Goal: Task Accomplishment & Management: Complete application form

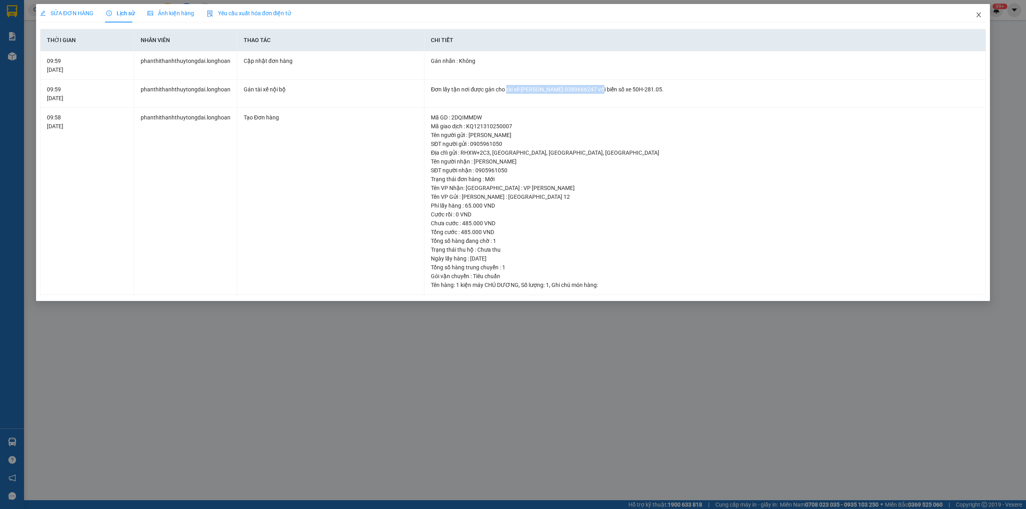
click at [977, 16] on icon "close" at bounding box center [978, 15] width 6 height 6
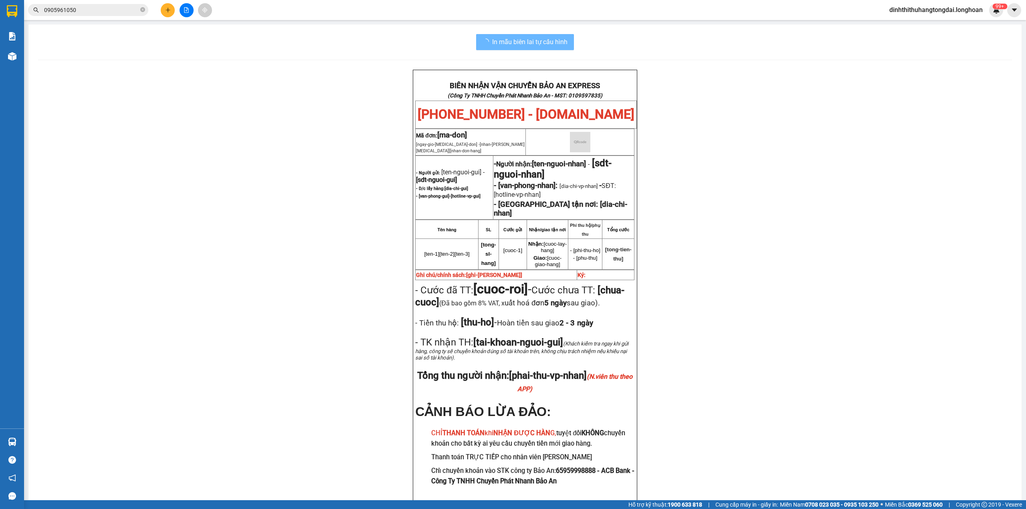
click at [124, 8] on input "0905961050" at bounding box center [91, 10] width 95 height 9
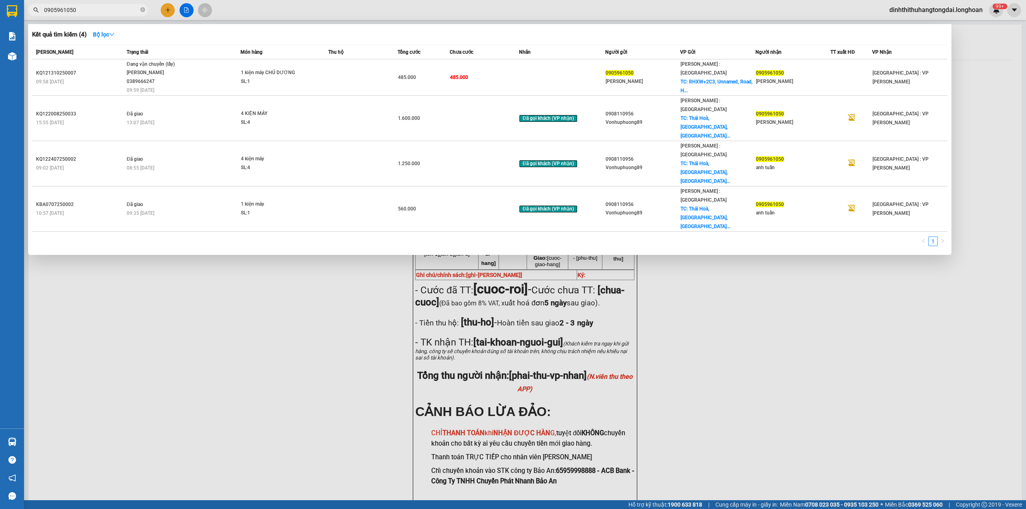
click at [124, 8] on input "0905961050" at bounding box center [91, 10] width 95 height 9
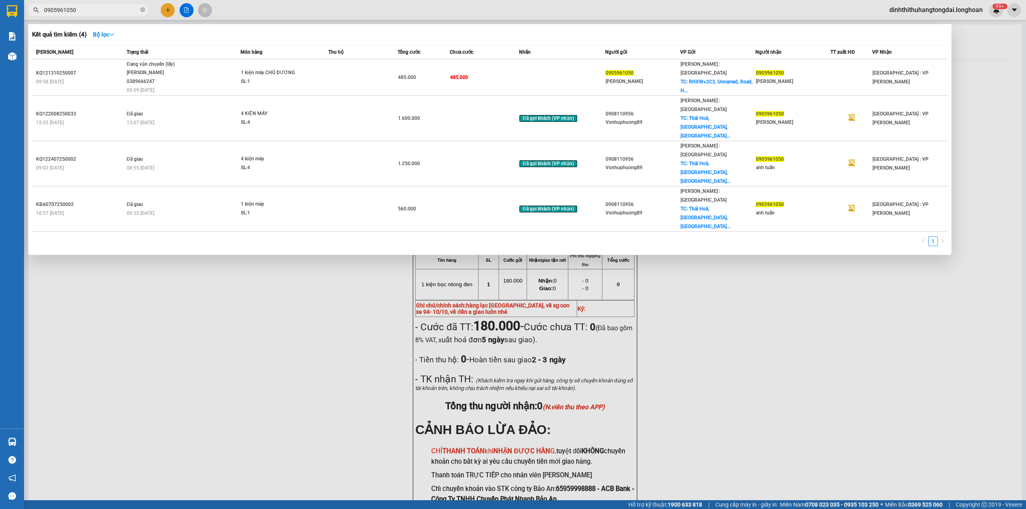
paste input "565717777"
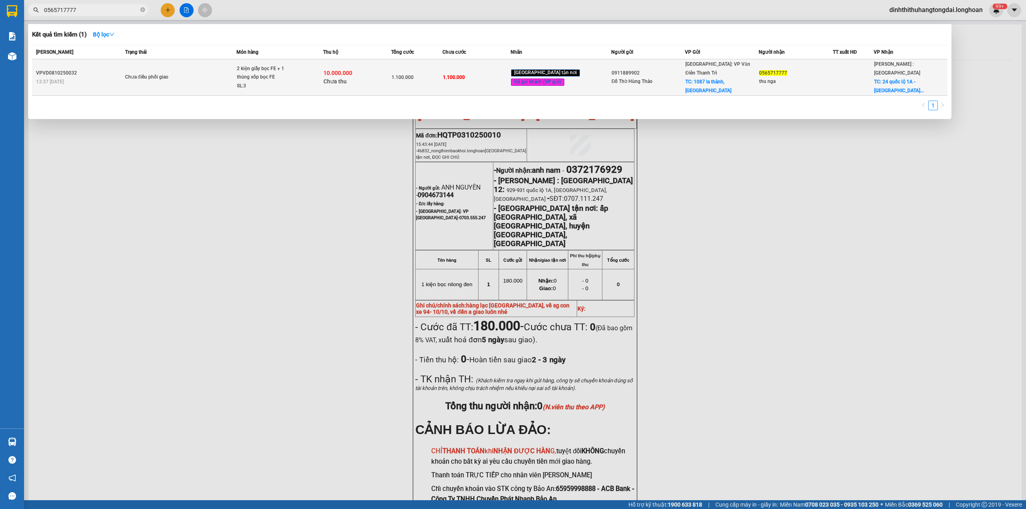
type input "0565717777"
click at [192, 75] on span "Chưa điều phối giao" at bounding box center [180, 77] width 111 height 9
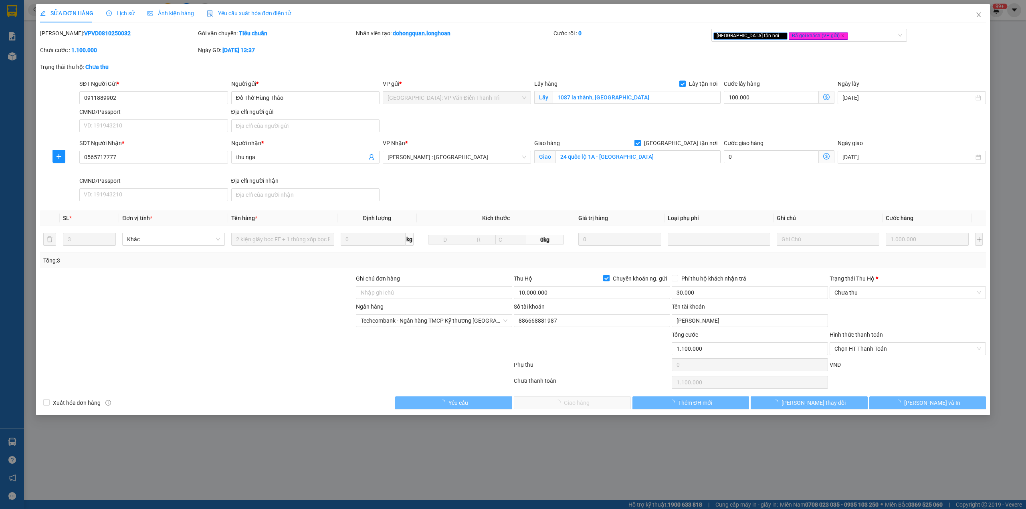
type input "0911889902"
type input "Đồ Thờ Hùng Thảo"
checkbox input "true"
type input "1087 la thành, [GEOGRAPHIC_DATA]"
type input "0565717777"
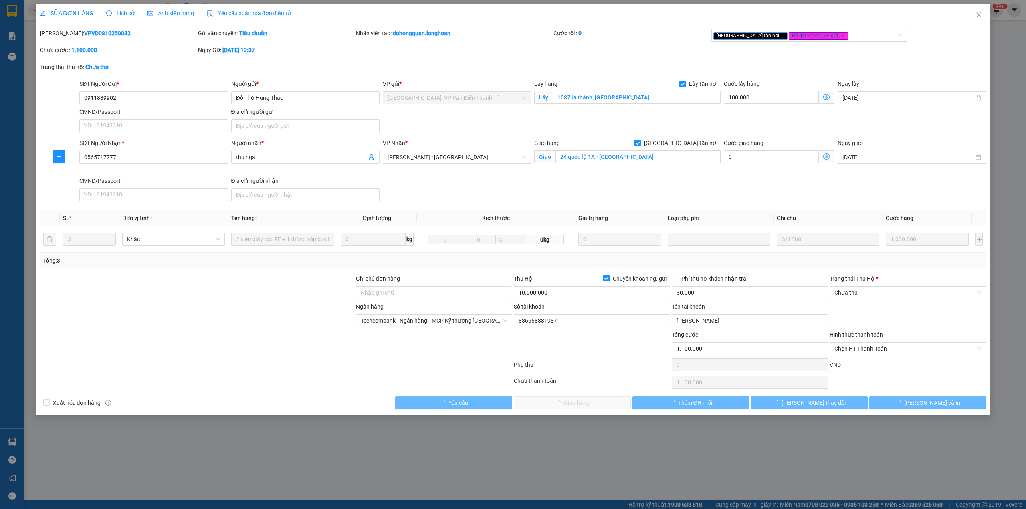
type input "thu nga"
checkbox input "true"
type input "24 quốc lộ 1A - [GEOGRAPHIC_DATA]"
type input "1.100.000"
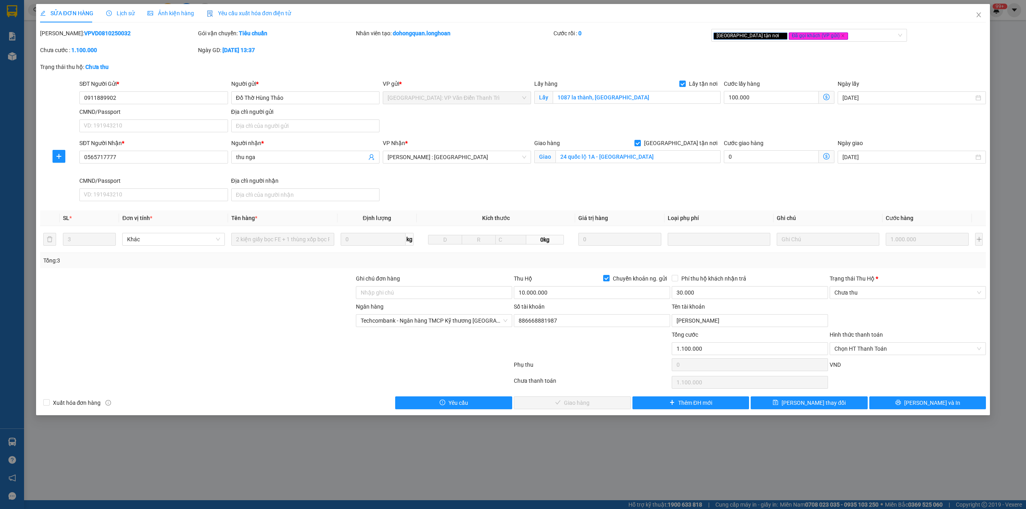
click at [117, 10] on span "Lịch sử" at bounding box center [120, 13] width 28 height 6
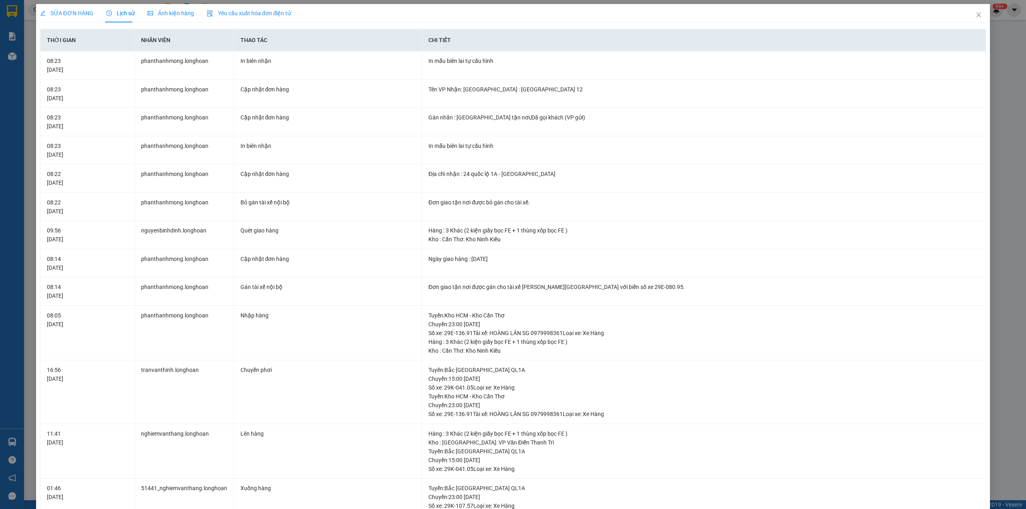
click at [72, 8] on div "SỬA ĐƠN HÀNG" at bounding box center [66, 13] width 53 height 18
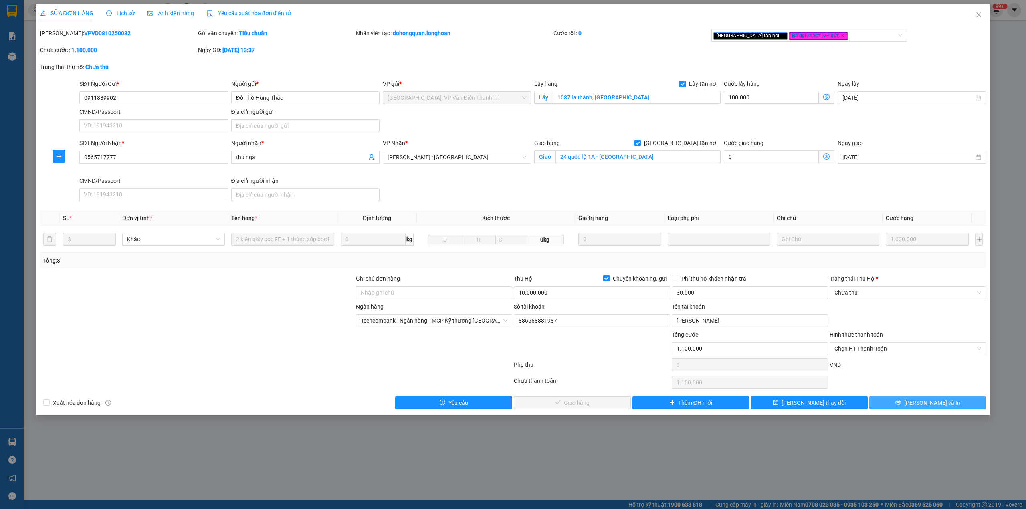
click at [902, 402] on button "[PERSON_NAME] và In" at bounding box center [927, 402] width 117 height 13
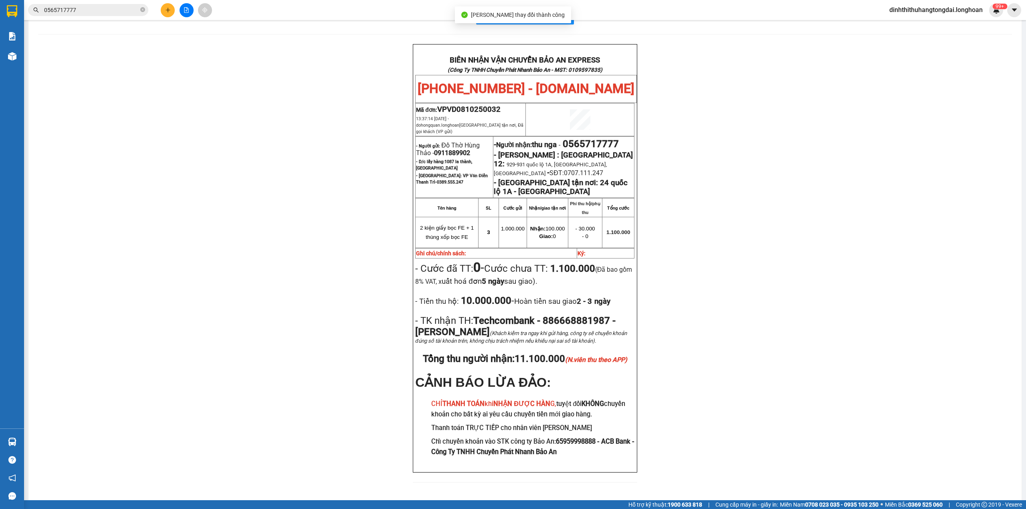
scroll to position [31, 0]
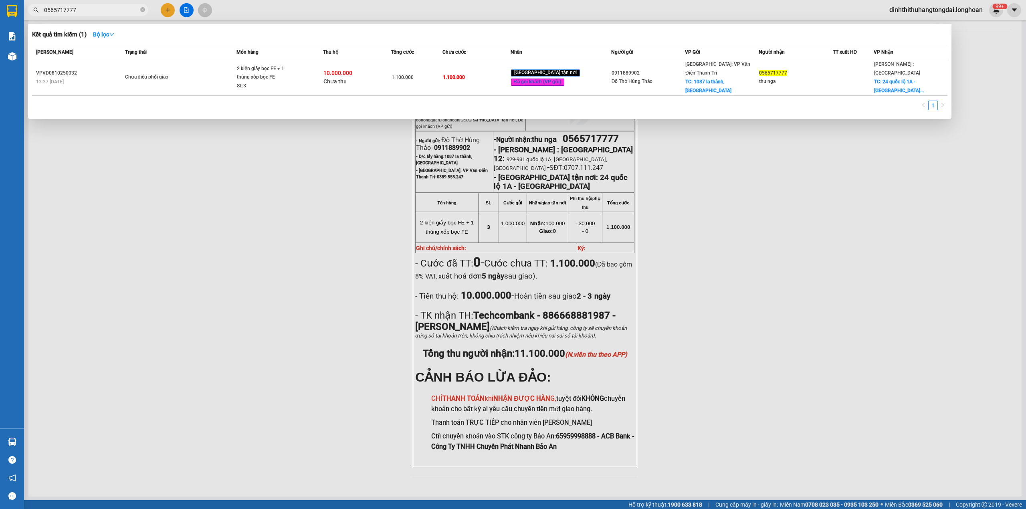
click at [76, 8] on input "0565717777" at bounding box center [91, 10] width 95 height 9
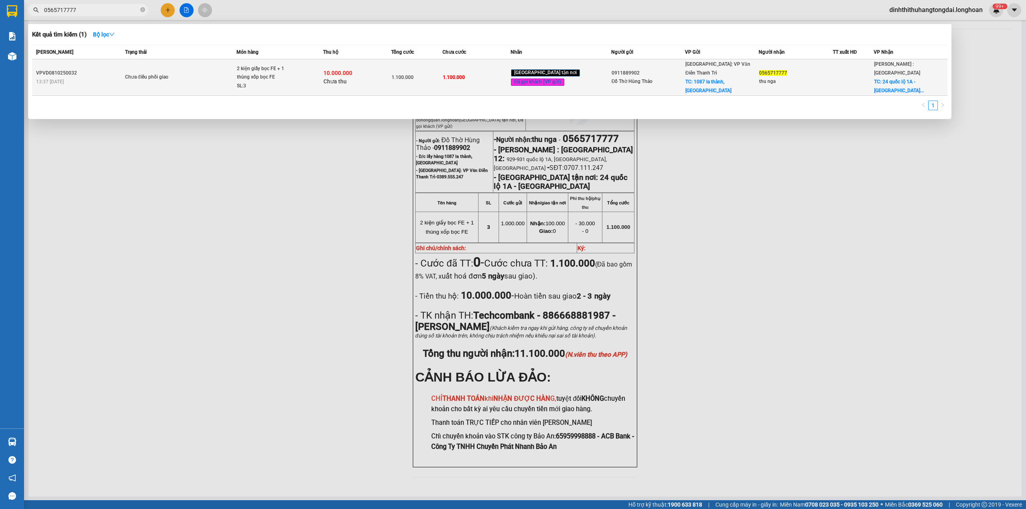
click at [184, 79] on td "Chưa điều phối giao" at bounding box center [180, 77] width 114 height 36
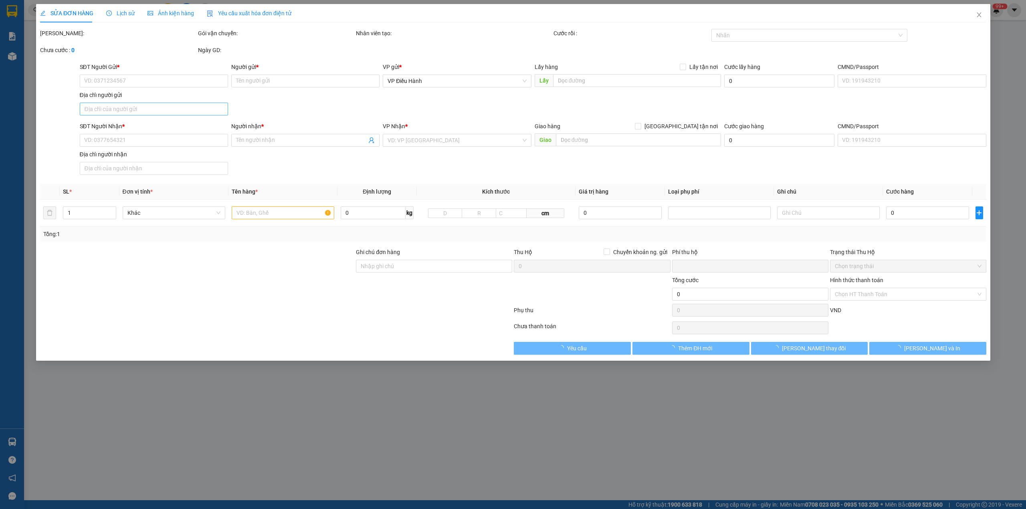
type input "0911889902"
type input "Đồ Thờ Hùng Thảo"
checkbox input "true"
type input "1087 la thành, [GEOGRAPHIC_DATA]"
type input "0565717777"
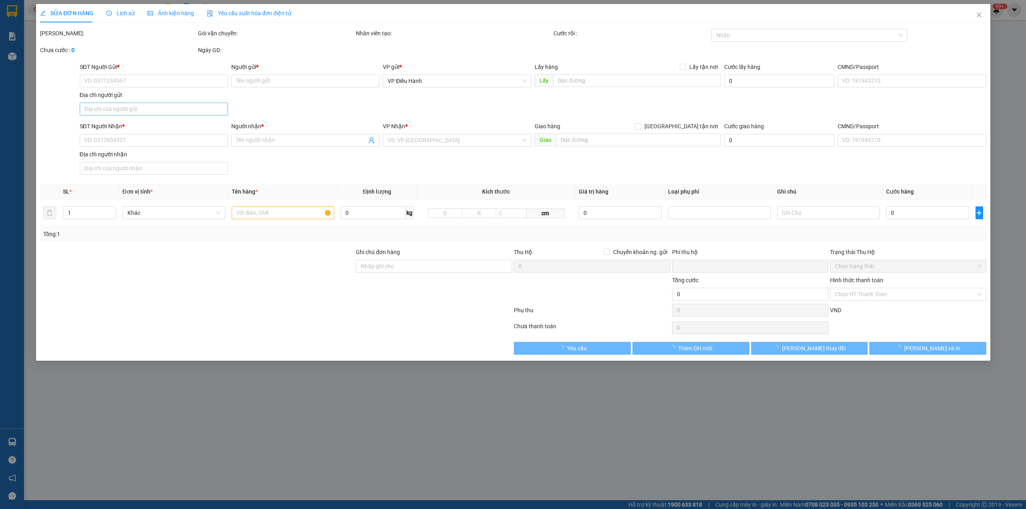
type input "thu nga"
checkbox input "true"
type input "24 quốc lộ 1A - [GEOGRAPHIC_DATA]"
type input "1.100.000"
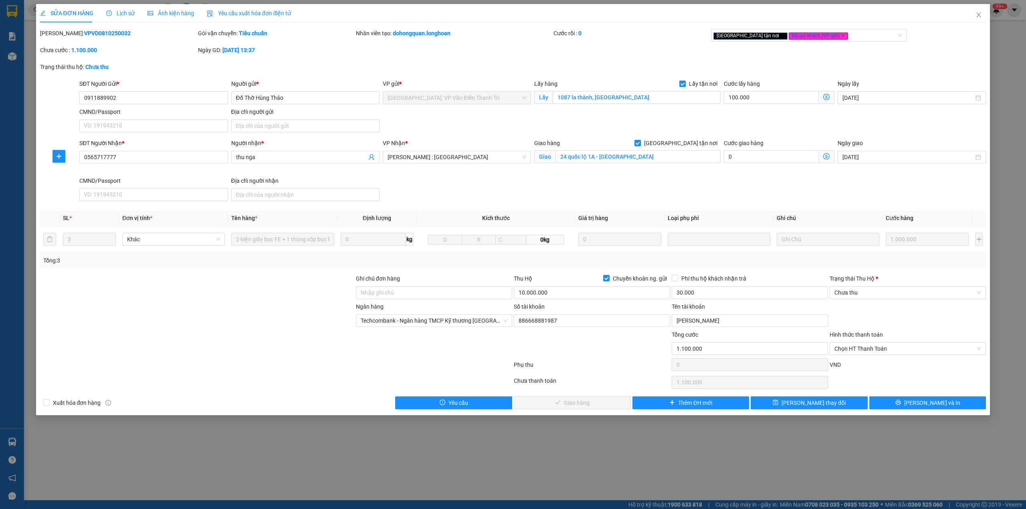
click at [117, 10] on span "Lịch sử" at bounding box center [120, 13] width 28 height 6
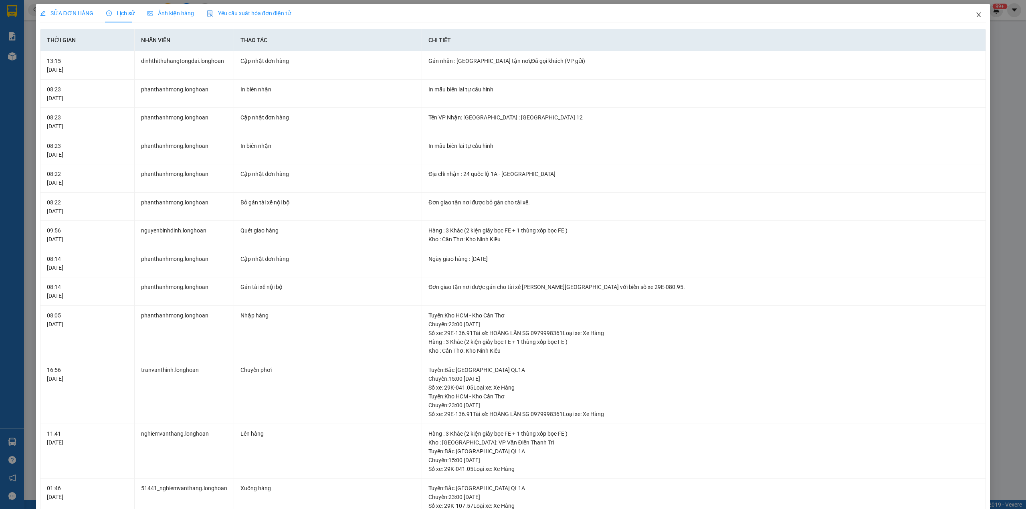
click at [975, 14] on icon "close" at bounding box center [978, 15] width 6 height 6
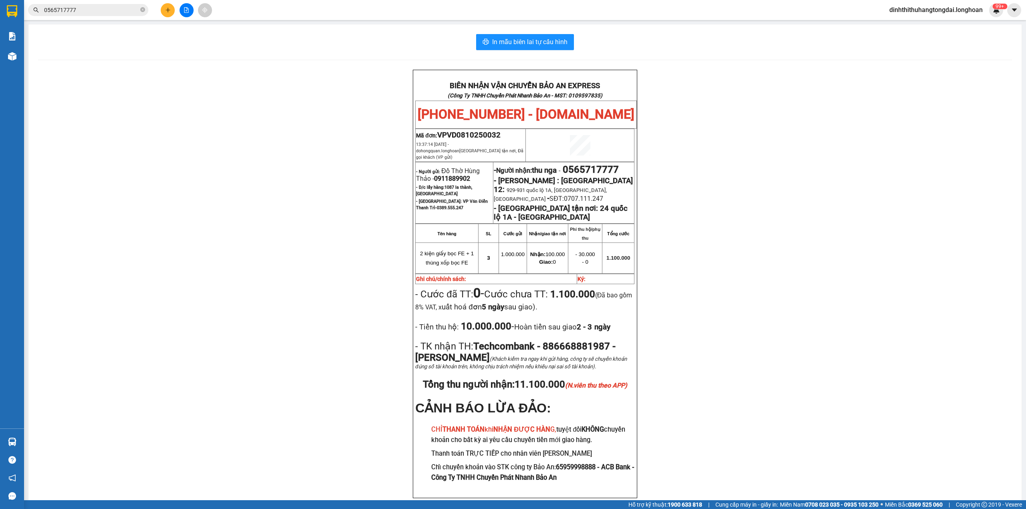
click at [77, 8] on input "0565717777" at bounding box center [91, 10] width 95 height 9
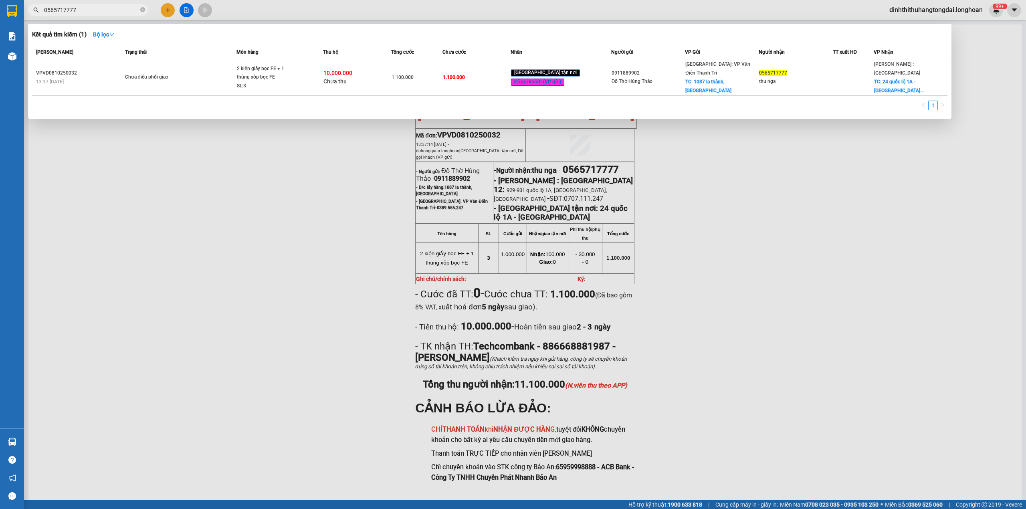
click at [77, 8] on input "0565717777" at bounding box center [91, 10] width 95 height 9
paste input "977051500"
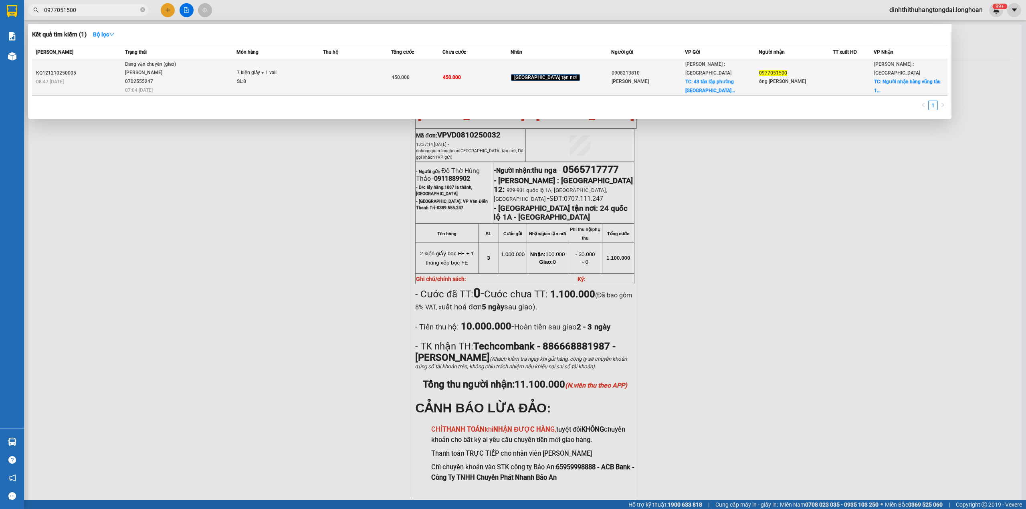
type input "0977051500"
click at [219, 76] on span "Đang vận chuyển (giao) [PERSON_NAME] 0702555247 07:04 [DATE]" at bounding box center [180, 76] width 111 height 33
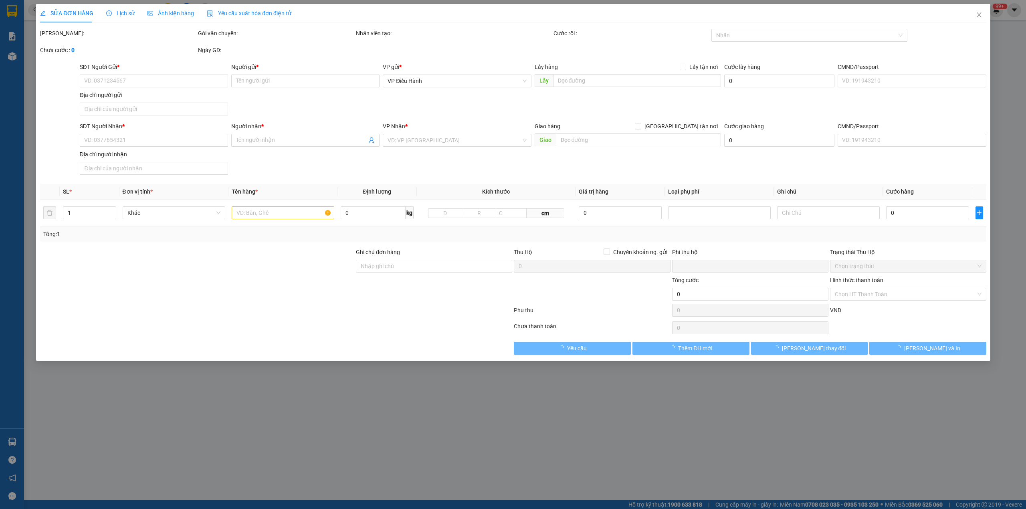
type input "0908213810"
type input "[PERSON_NAME]"
checkbox input "true"
type input "43 tân lập [GEOGRAPHIC_DATA] cũ [GEOGRAPHIC_DATA]/"
type input "0977051500"
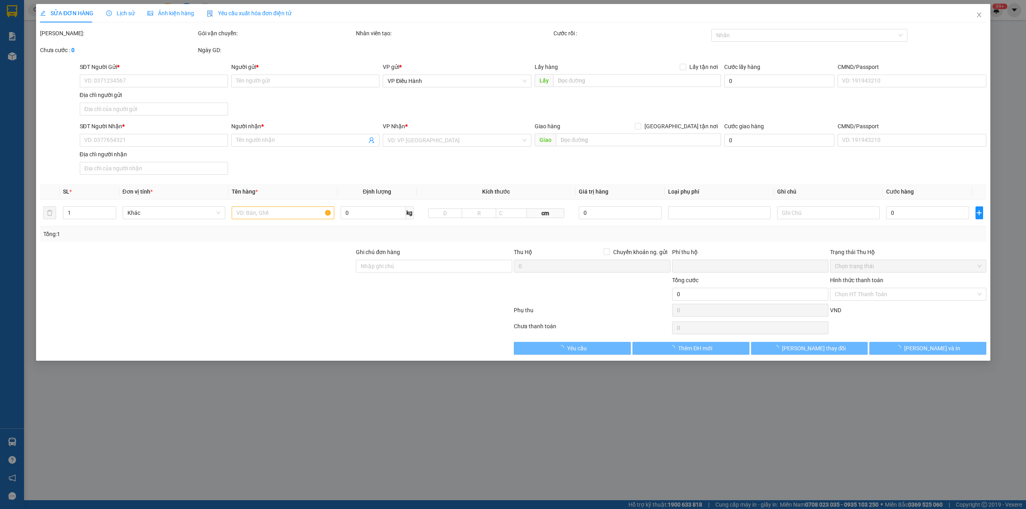
type input "ông [PERSON_NAME]"
checkbox input "true"
type input "Người nhận hàng vũng tàu 11 Le Van Tam phường 1 [GEOGRAPHIC_DATA]"
type input "0"
type input "450.000"
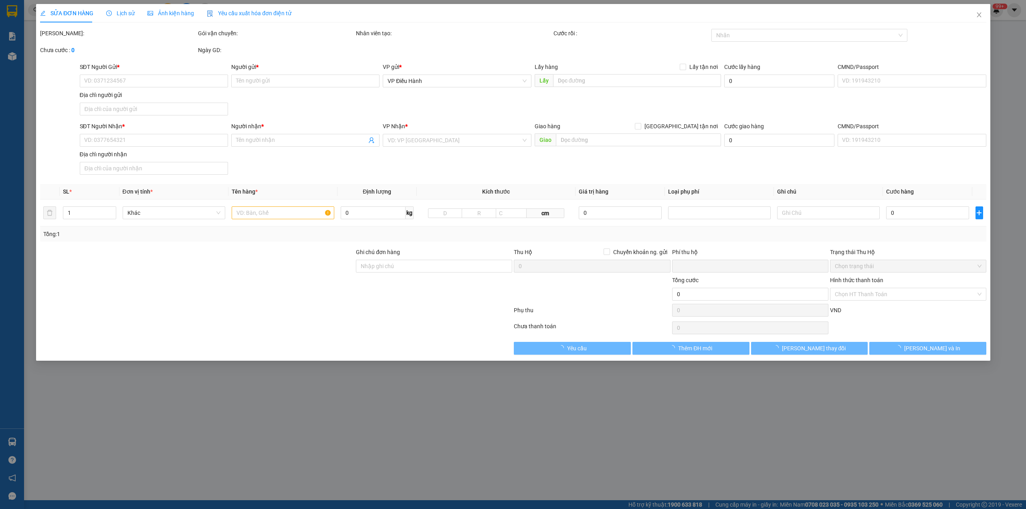
type input "450.000"
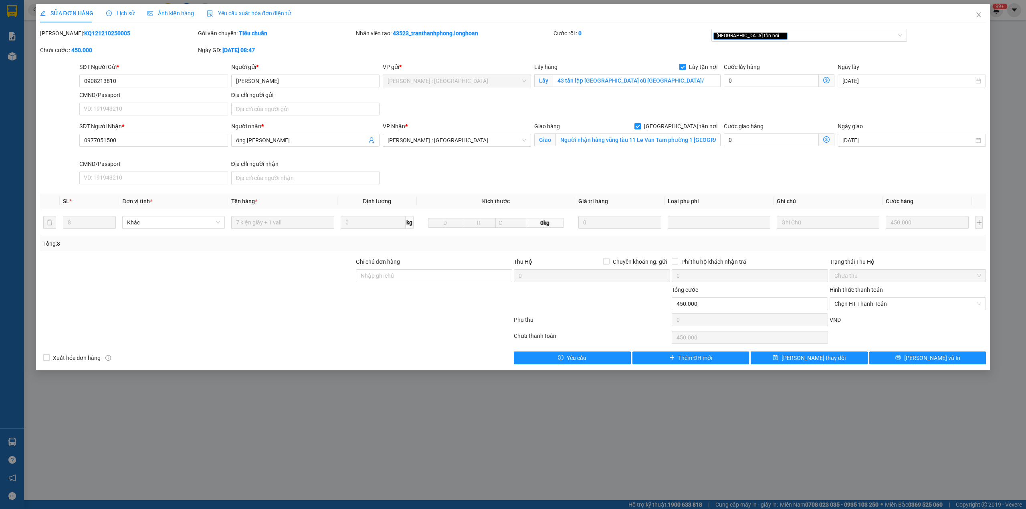
click at [637, 446] on div "SỬA ĐƠN HÀNG Lịch sử Ảnh kiện hàng Yêu cầu xuất hóa đơn điện tử Total Paid Fee …" at bounding box center [513, 254] width 1026 height 509
click at [943, 355] on span "[PERSON_NAME] và In" at bounding box center [932, 357] width 56 height 9
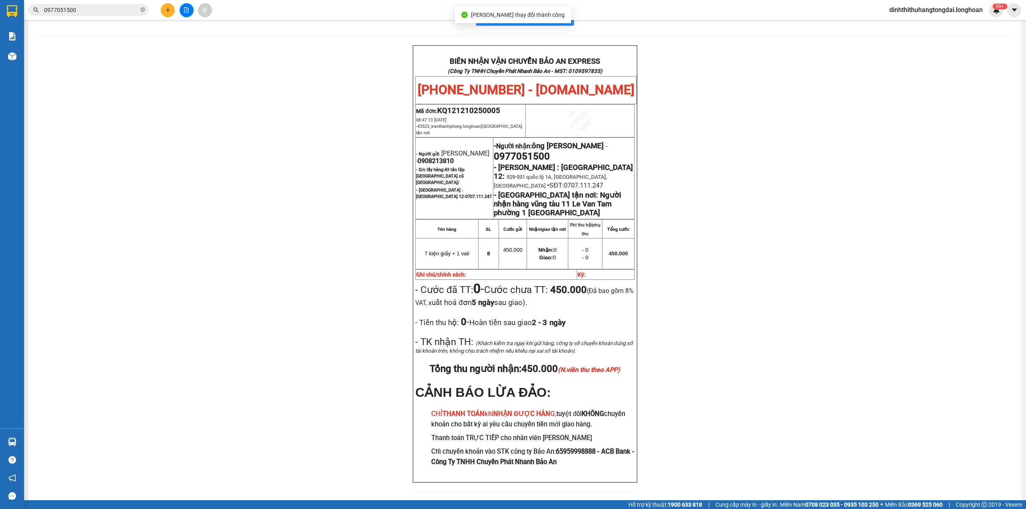
scroll to position [31, 0]
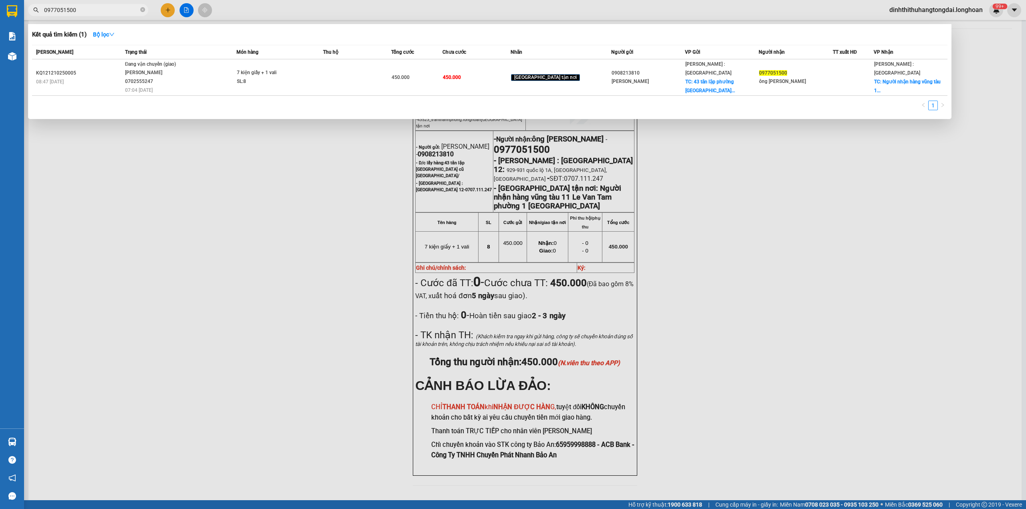
click at [82, 5] on span "0977051500" at bounding box center [88, 10] width 120 height 12
click at [81, 10] on input "0977051500" at bounding box center [91, 10] width 95 height 9
paste input "569738666"
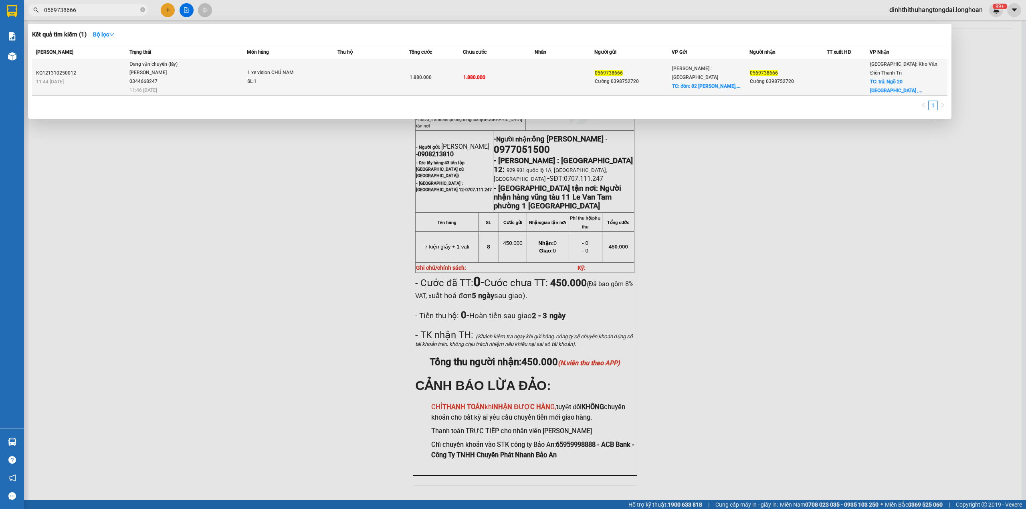
click at [243, 75] on span "Đang vận chuyển (lấy) [GEOGRAPHIC_DATA] 0344668247 11:46 [DATE]" at bounding box center [187, 76] width 117 height 33
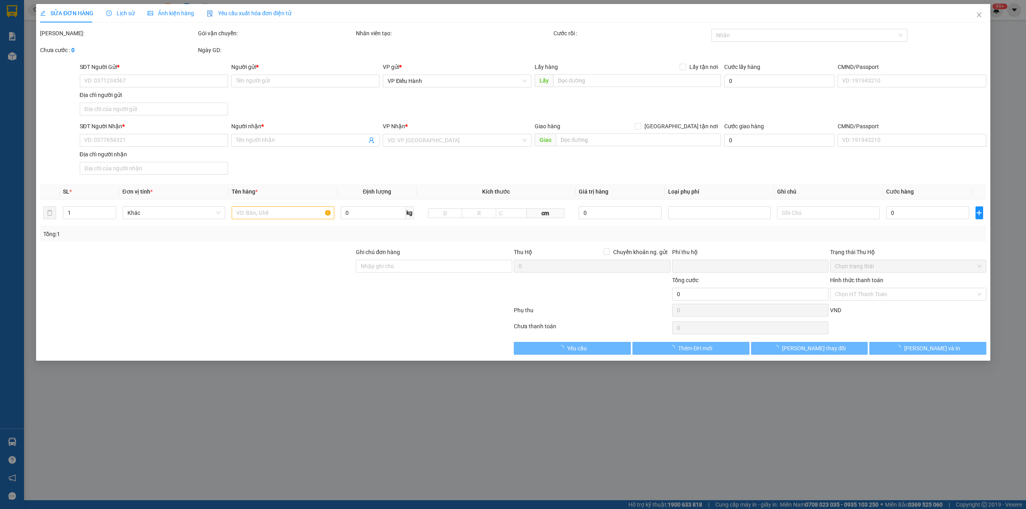
click at [119, 12] on span "Lịch sử" at bounding box center [120, 13] width 28 height 6
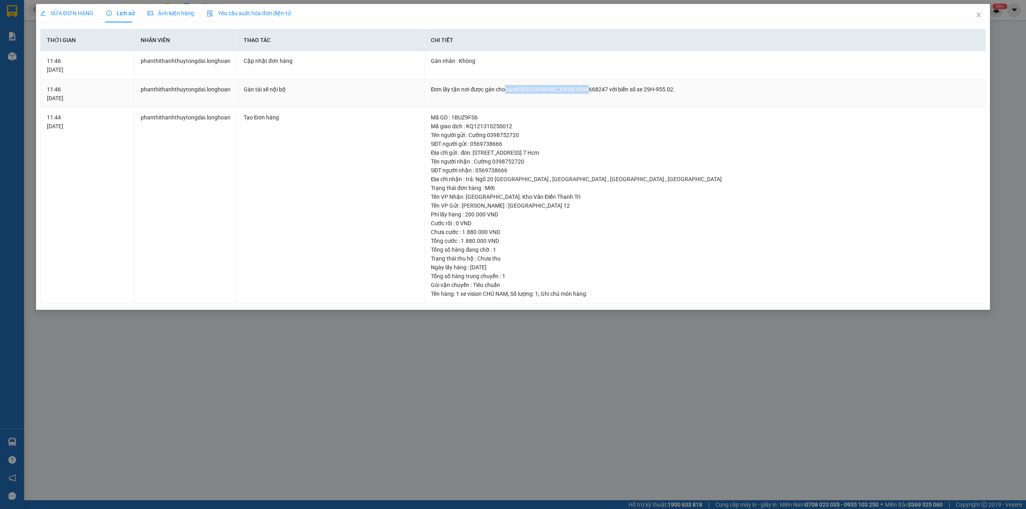
drag, startPoint x: 504, startPoint y: 87, endPoint x: 584, endPoint y: 84, distance: 80.2
click at [584, 84] on td "Đơn lấy tận nơi được gán cho tài xế [GEOGRAPHIC_DATA] 0344668247 với biển số xe…" at bounding box center [704, 94] width 561 height 28
copy div "tài xế [PERSON_NAME] 0344668247"
click at [982, 13] on span "Close" at bounding box center [978, 15] width 22 height 22
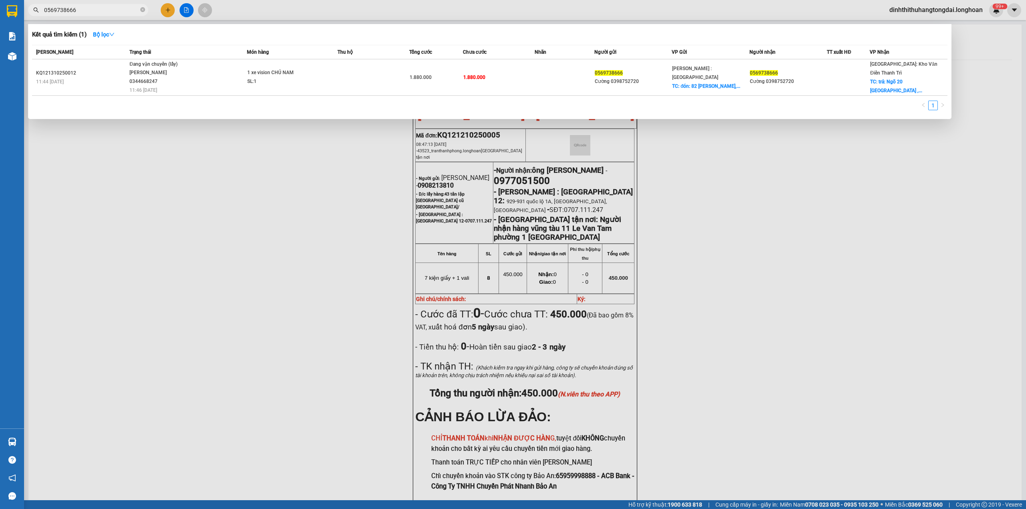
click at [110, 14] on span "0569738666" at bounding box center [88, 10] width 120 height 12
click at [110, 9] on input "0569738666" at bounding box center [91, 10] width 95 height 9
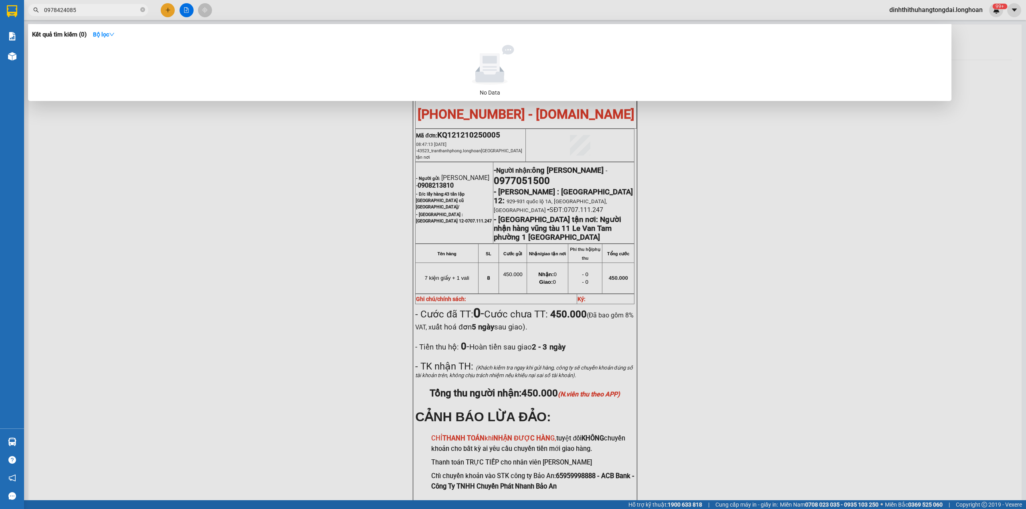
click at [71, 10] on input "0978424085" at bounding box center [91, 10] width 95 height 9
paste input "389456999"
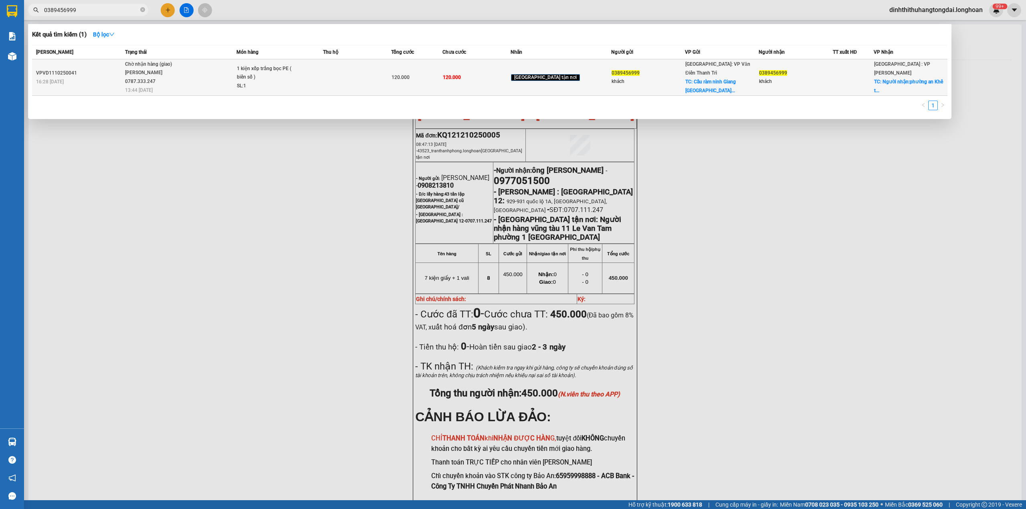
type input "0389456999"
click at [271, 83] on div "SL: 1" at bounding box center [267, 86] width 60 height 9
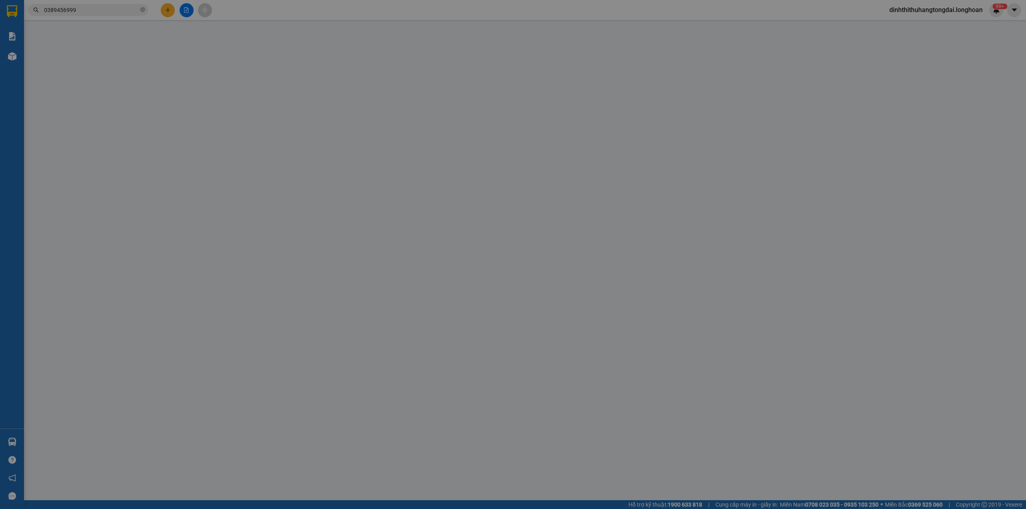
type input "0389456999"
type input "khách"
checkbox input "true"
type input "Cầu ràm ninh Giang [GEOGRAPHIC_DATA]"
type input "0389456999"
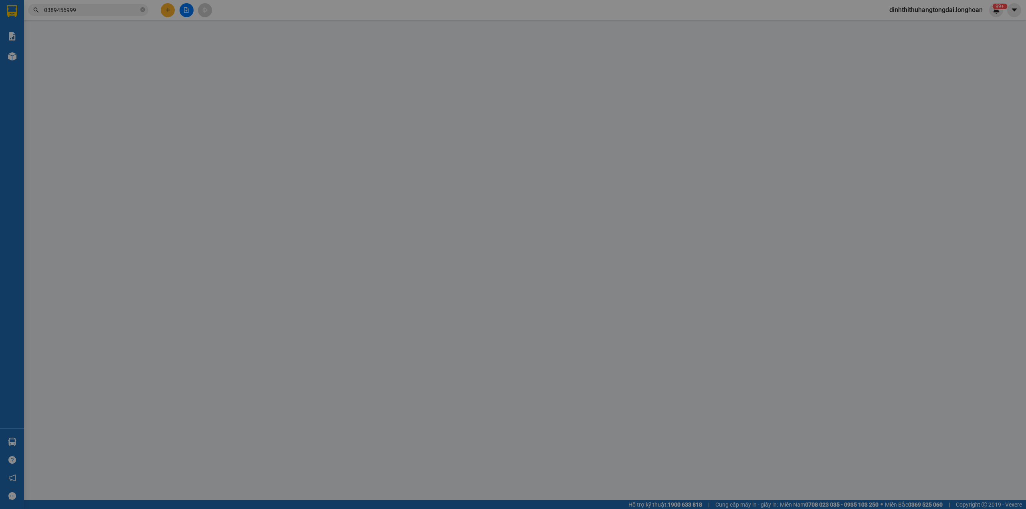
type input "khách"
checkbox input "true"
type input "Người nhận:[GEOGRAPHIC_DATA]"
type input "0"
type input "120.000"
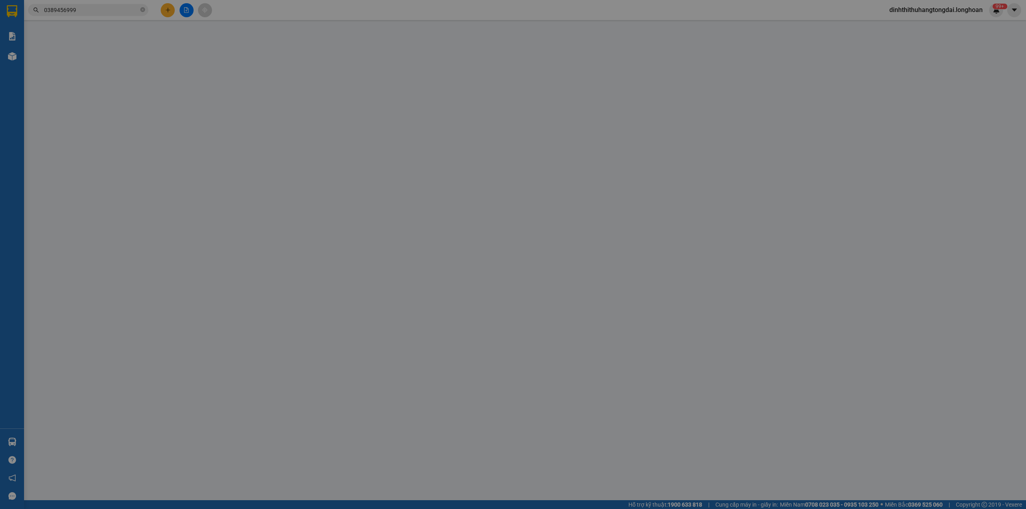
type input "120.000"
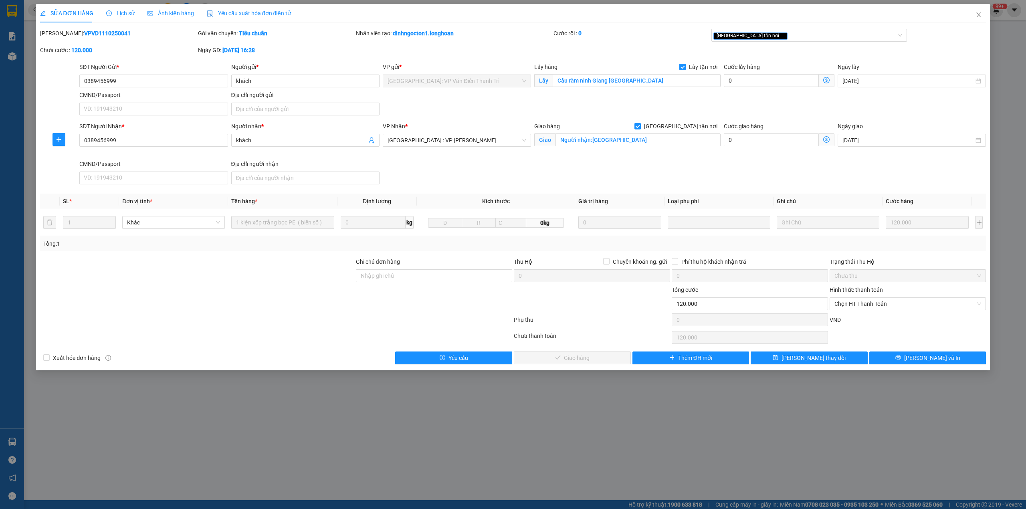
click at [106, 12] on icon "clock-circle" at bounding box center [109, 13] width 6 height 6
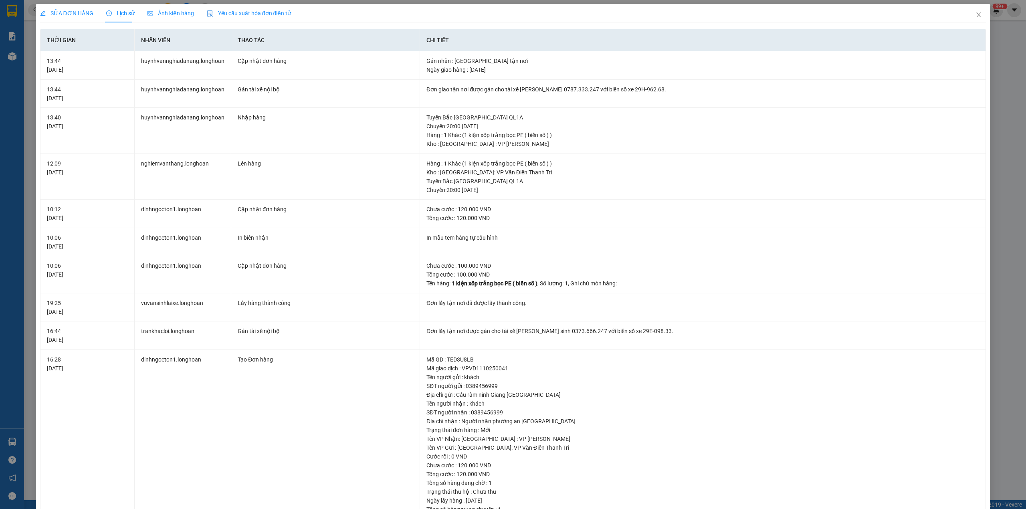
click at [78, 17] on div "SỬA ĐƠN HÀNG" at bounding box center [66, 13] width 53 height 9
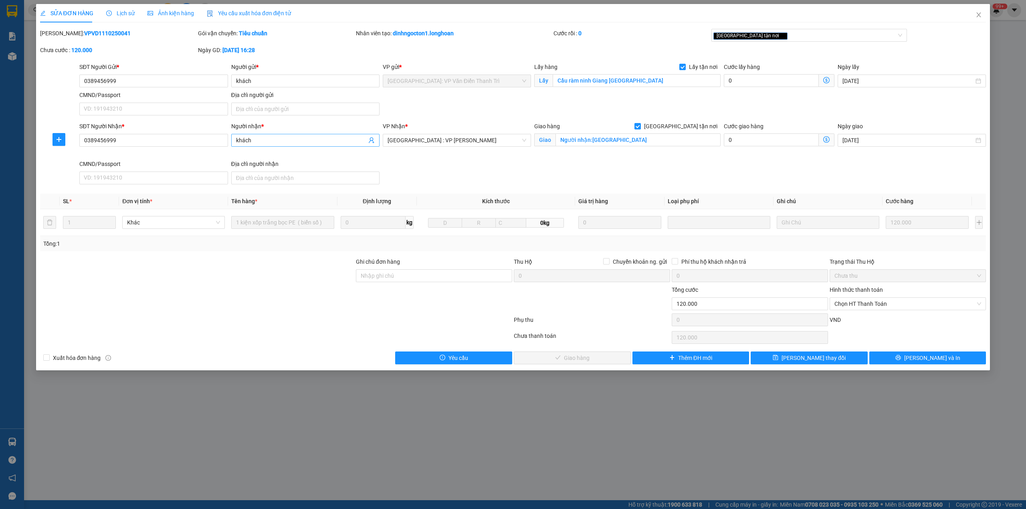
click at [264, 138] on input "khách" at bounding box center [301, 140] width 131 height 9
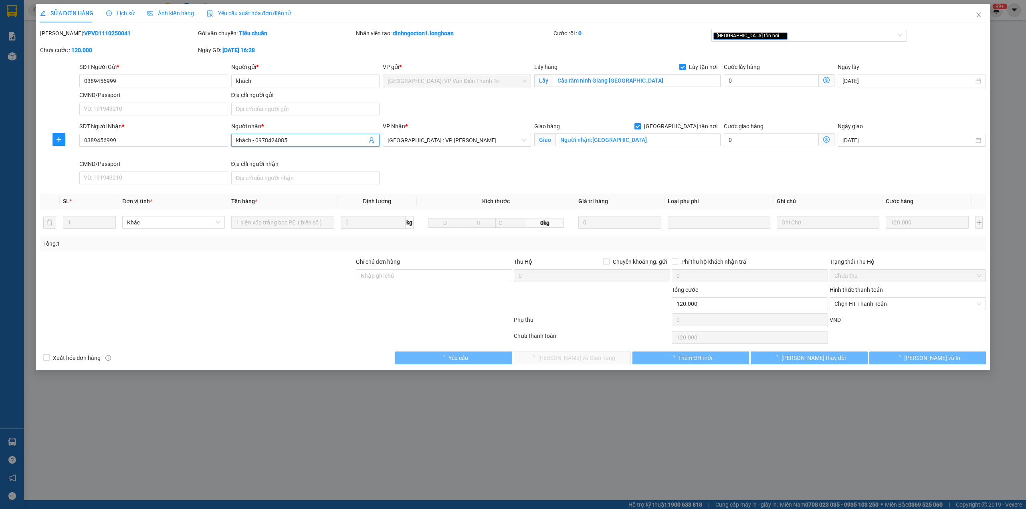
click at [275, 142] on input "khách - 0978424085" at bounding box center [301, 140] width 131 height 9
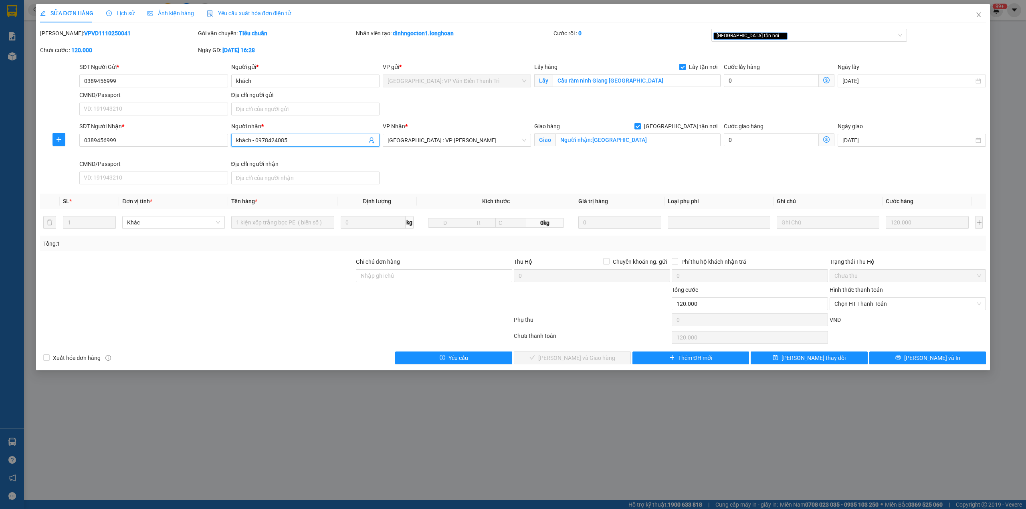
click at [275, 142] on input "khách - 0978424085" at bounding box center [301, 140] width 131 height 9
type input "khách - 0978424085"
click at [409, 284] on div "Ghi chú đơn hàng" at bounding box center [434, 271] width 156 height 28
click at [407, 274] on input "Ghi chú đơn hàng" at bounding box center [434, 275] width 156 height 13
paste input "0978424085"
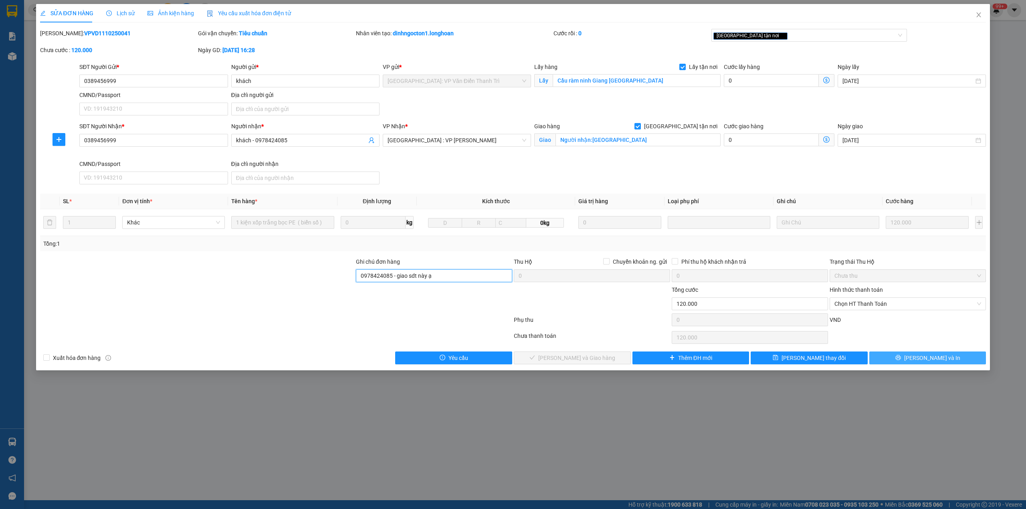
type input "0978424085 - giao sdt này ạ"
click at [923, 361] on span "[PERSON_NAME] và In" at bounding box center [932, 357] width 56 height 9
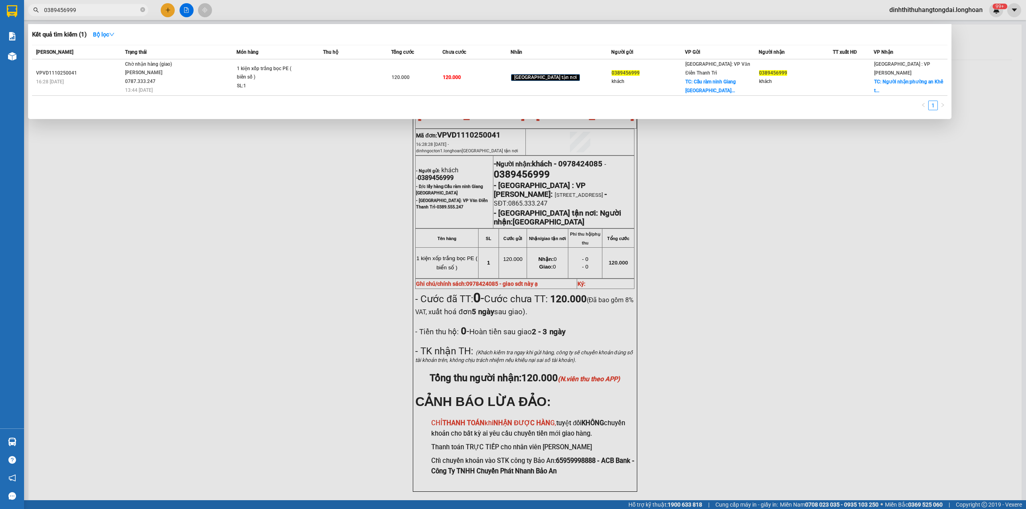
click at [110, 10] on input "0389456999" at bounding box center [91, 10] width 95 height 9
paste input "909790973"
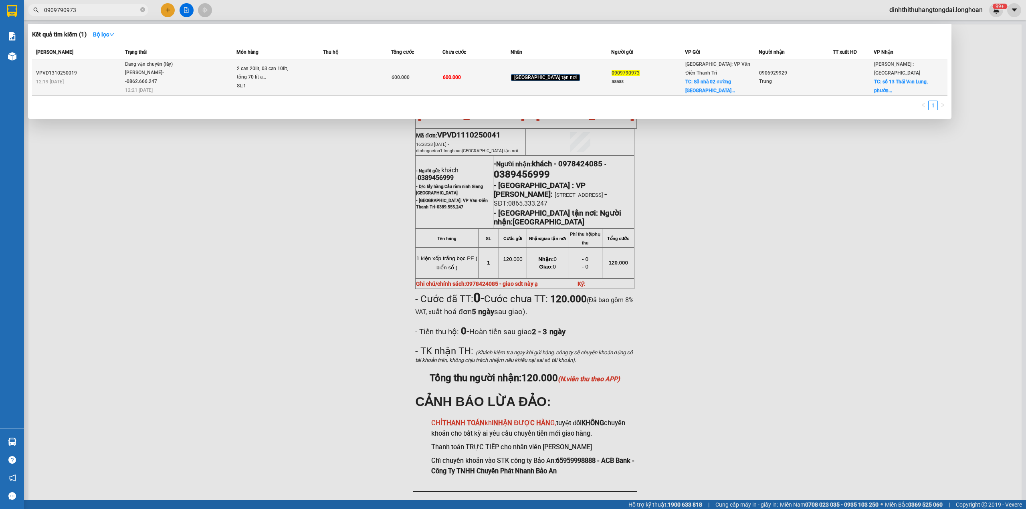
type input "0909790973"
click at [162, 65] on div "Đang vận chuyển (lấy)" at bounding box center [155, 64] width 60 height 9
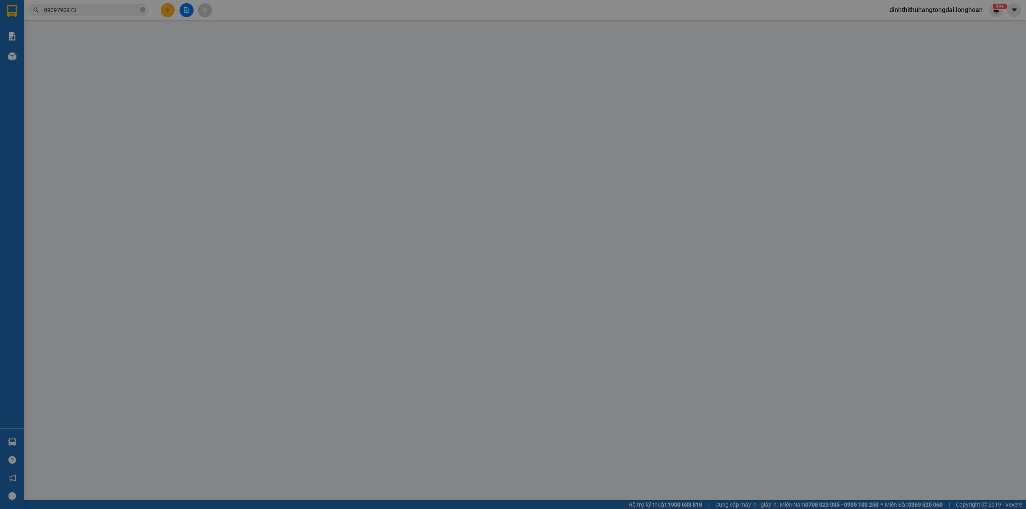
type input "0909790973"
type input "aaaas"
checkbox input "true"
type input "Số nhà [STREET_ADDRESS]"
type input "0906929929"
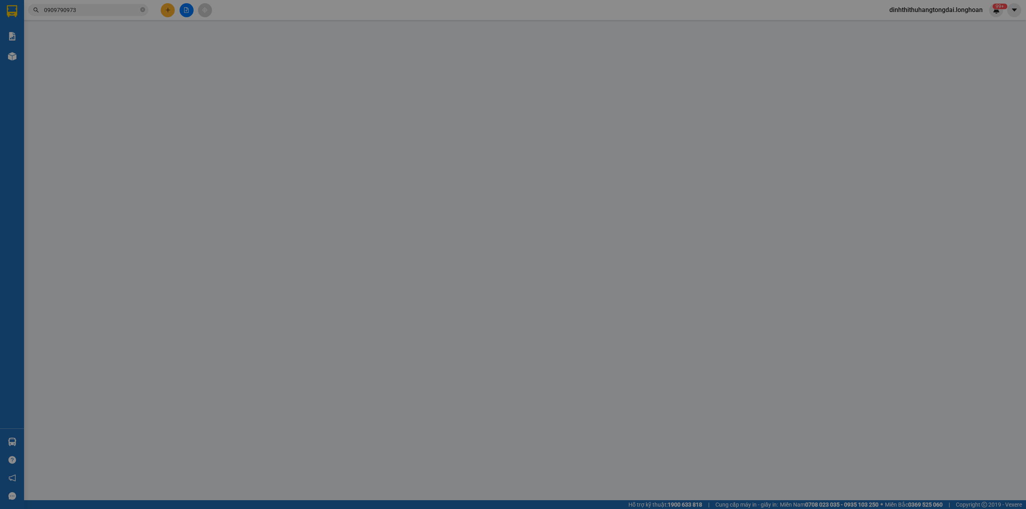
type input "Trung"
checkbox input "true"
type input "[STREET_ADDRESS]"
type input "0"
type input "600.000"
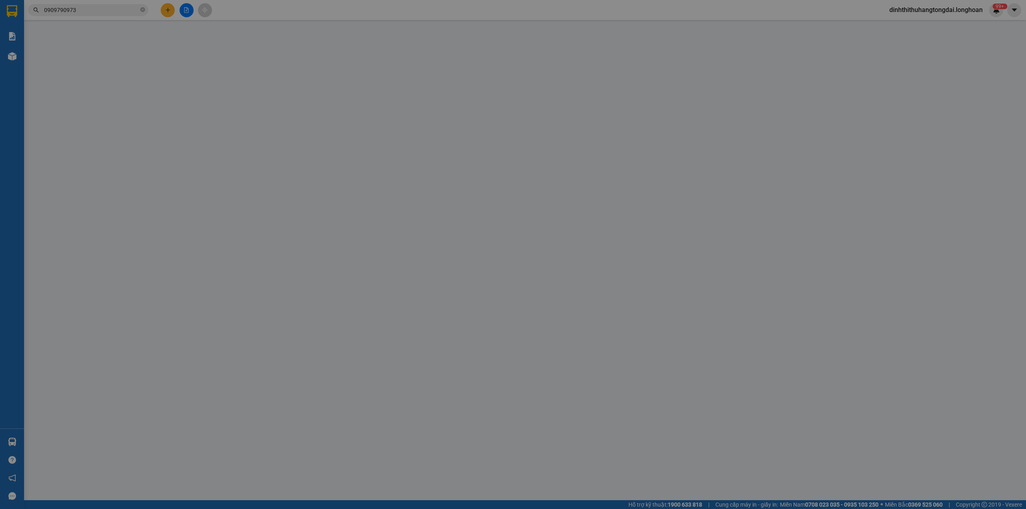
type input "600.000"
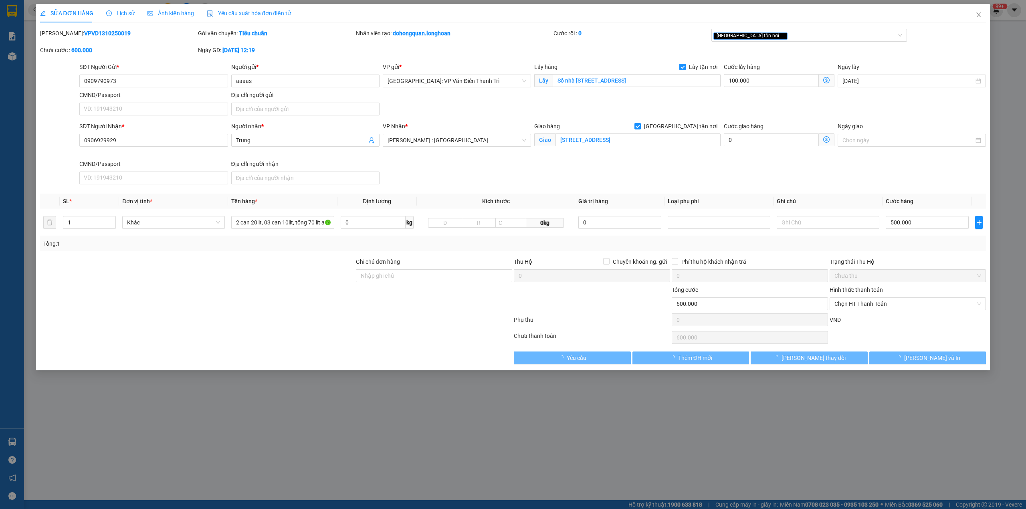
click at [111, 18] on div "Lịch sử" at bounding box center [120, 13] width 28 height 18
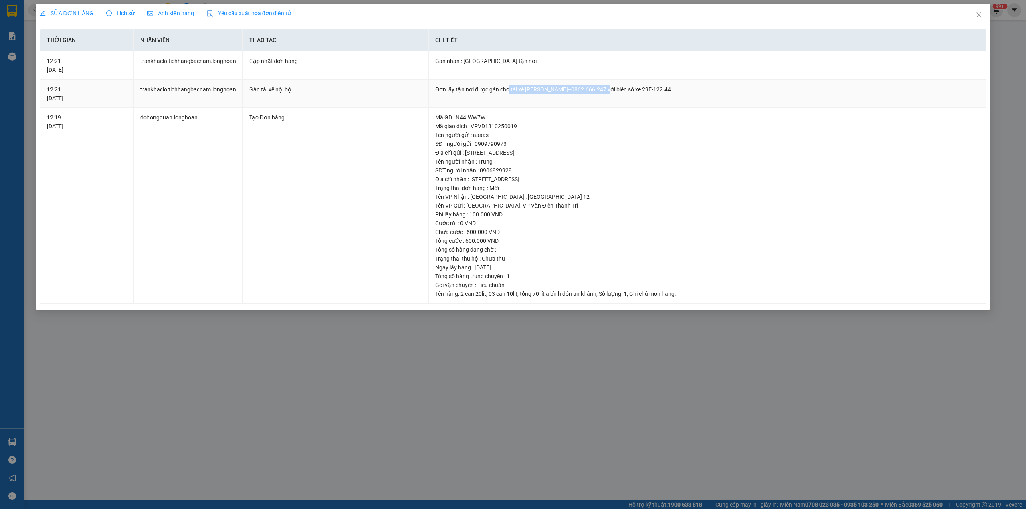
drag, startPoint x: 507, startPoint y: 89, endPoint x: 599, endPoint y: 90, distance: 91.4
click at [599, 90] on div "Đơn lấy tận nơi được gán cho tài xế [PERSON_NAME]--0862.666.247 với biển số xe …" at bounding box center [707, 89] width 544 height 9
copy div "tài xế [PERSON_NAME]--0862.666.247"
click at [980, 13] on icon "close" at bounding box center [978, 15] width 6 height 6
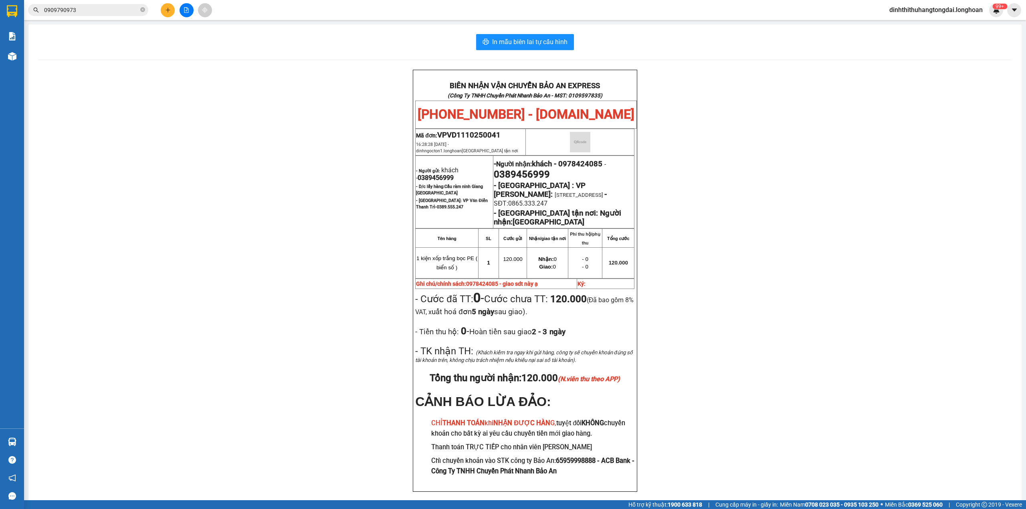
click at [84, 10] on input "0909790973" at bounding box center [91, 10] width 95 height 9
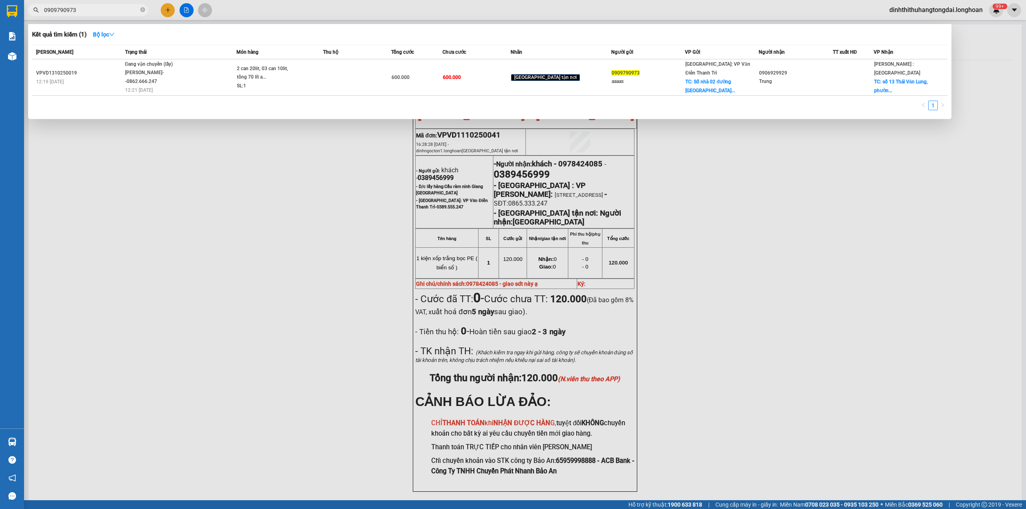
click at [84, 10] on input "0909790973" at bounding box center [91, 10] width 95 height 9
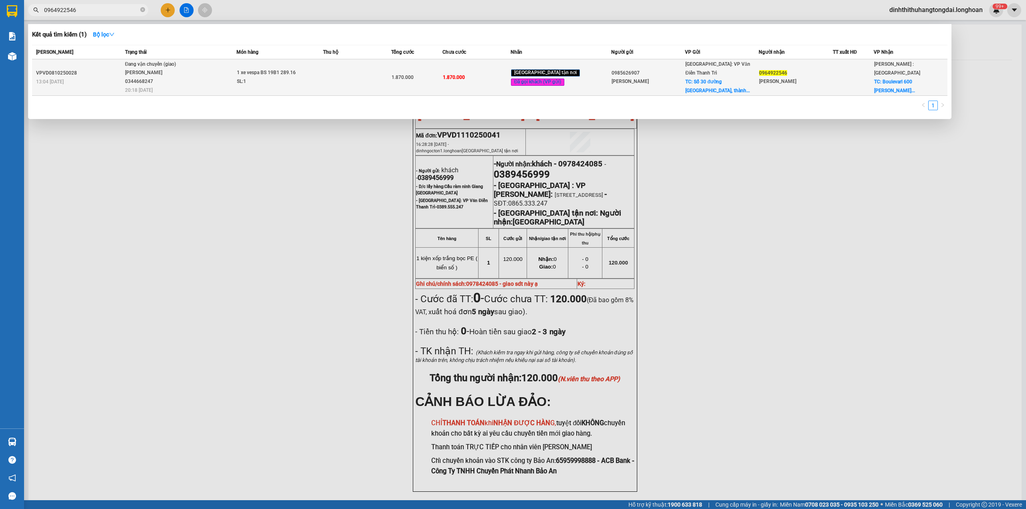
type input "0964922546"
click at [226, 74] on span "Đang vận chuyển (giao) [GEOGRAPHIC_DATA] 0344668247 20:18 [DATE]" at bounding box center [180, 76] width 111 height 33
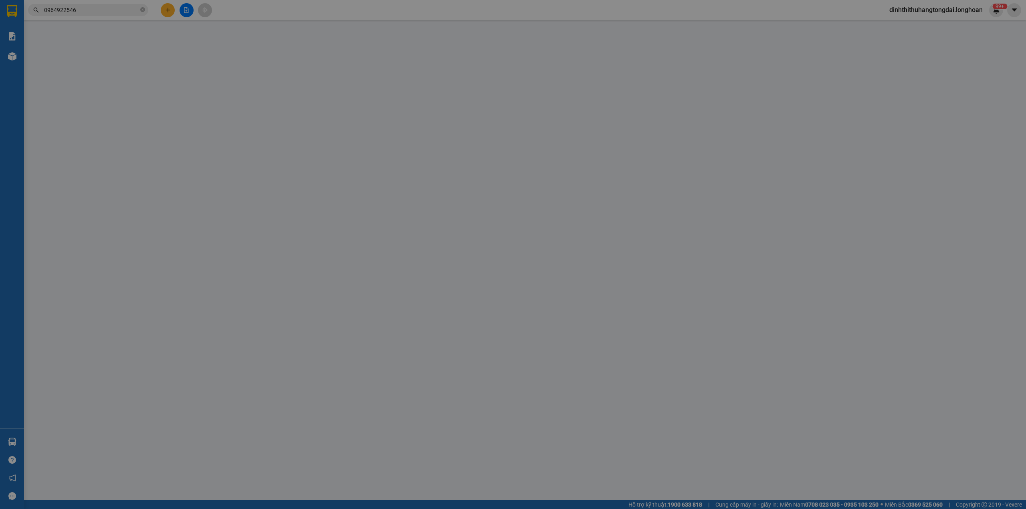
type input "0985626907"
type input "[PERSON_NAME]"
checkbox input "true"
type input "Số [GEOGRAPHIC_DATA], thành phố [GEOGRAPHIC_DATA], tỉnh [GEOGRAPHIC_DATA]"
type input "0964922546"
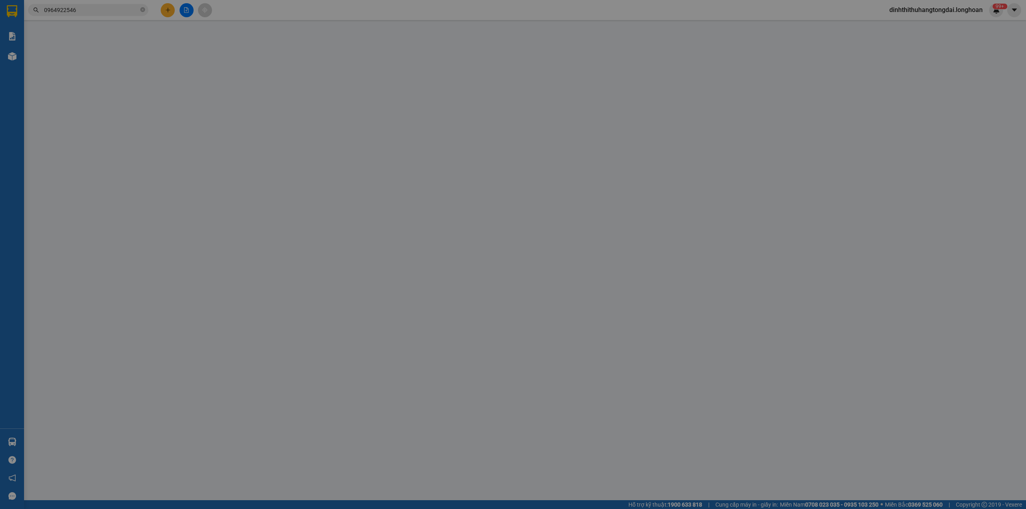
type input "[PERSON_NAME]"
checkbox input "true"
type input "Boulevarl [GEOGRAPHIC_DATA][PERSON_NAME] bằng [GEOGRAPHIC_DATA], hcm"
type input "1 chìa khoá, ko đăng ký"
type input "0"
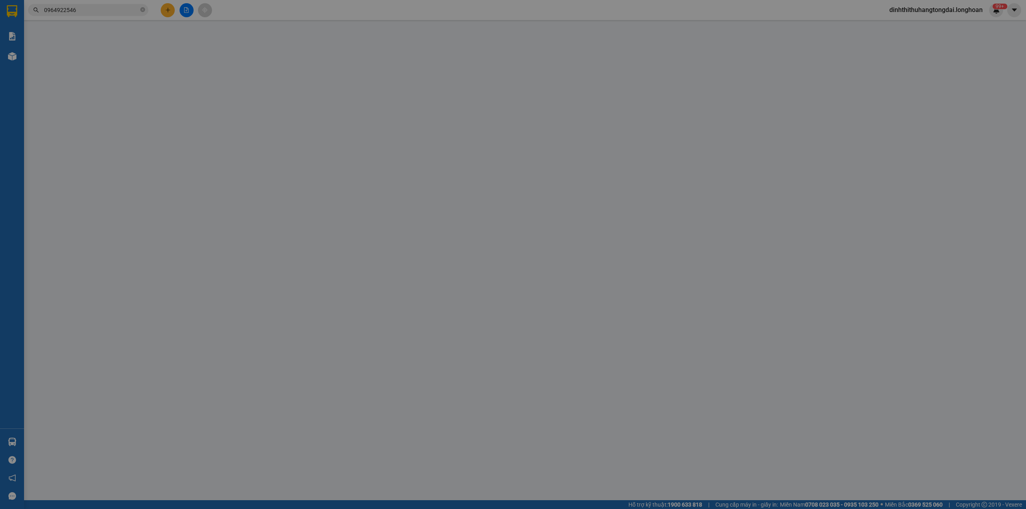
type input "1.870.000"
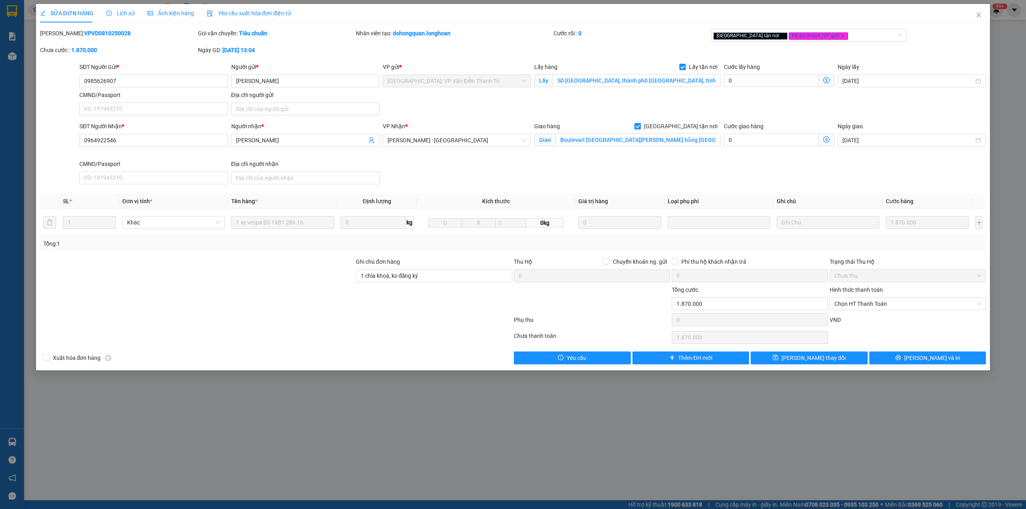
click at [117, 15] on span "Lịch sử" at bounding box center [120, 13] width 28 height 6
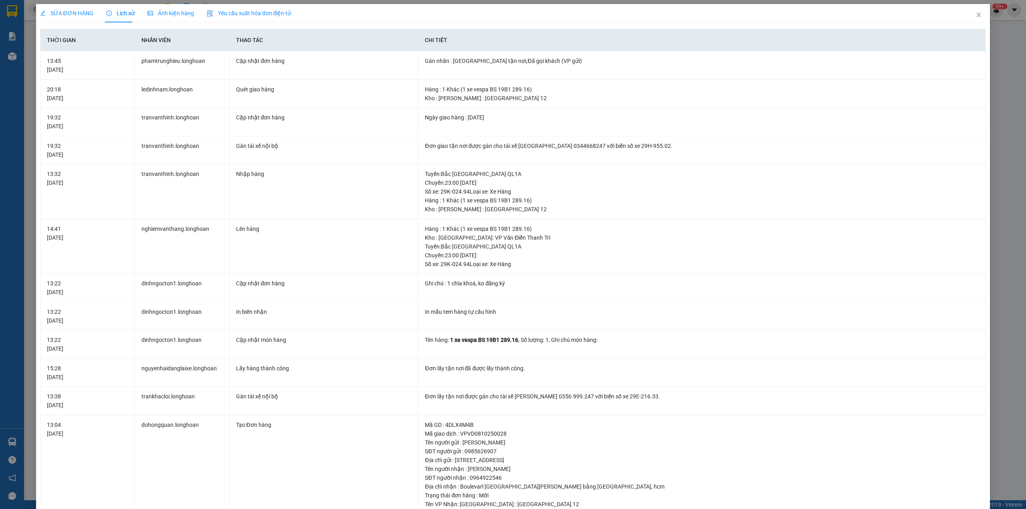
click at [56, 18] on div "SỬA ĐƠN HÀNG" at bounding box center [66, 13] width 53 height 18
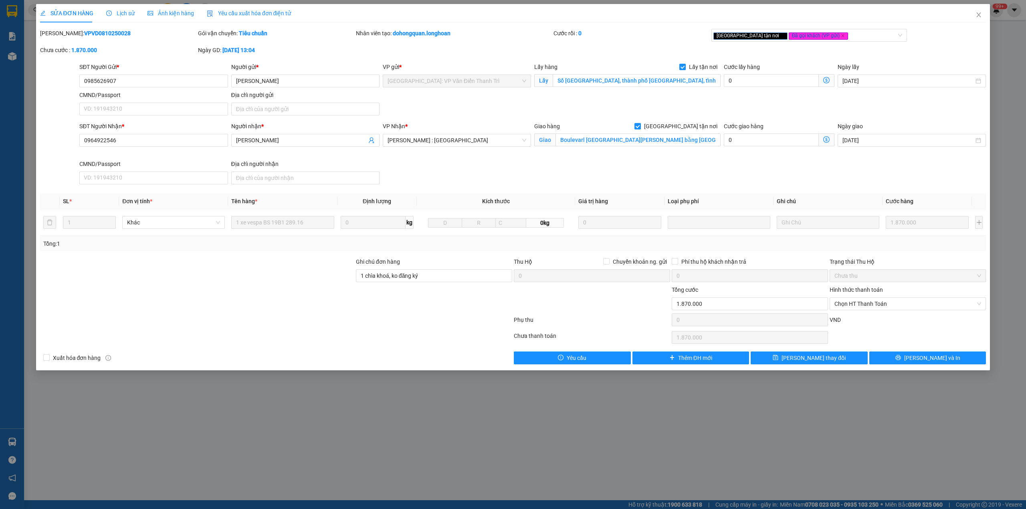
click at [120, 15] on span "Lịch sử" at bounding box center [120, 13] width 28 height 6
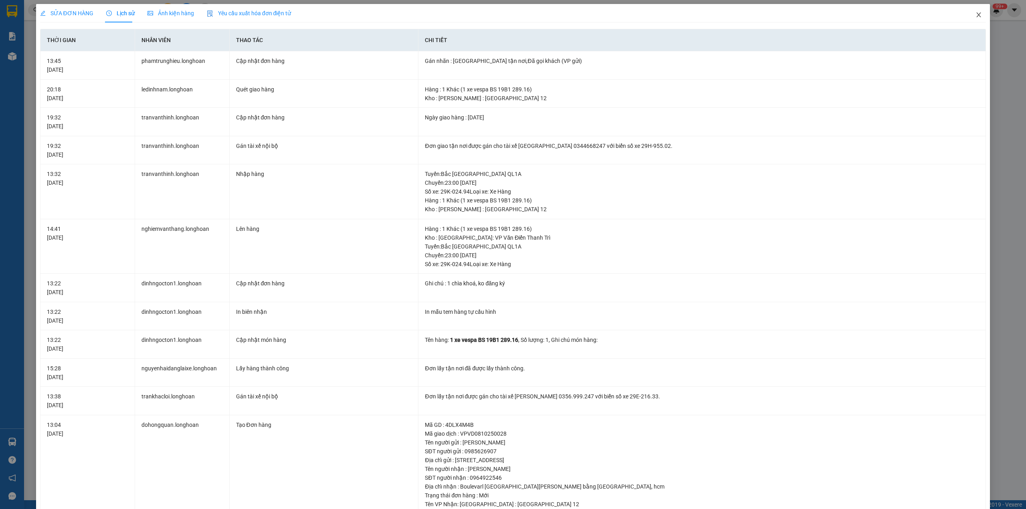
click at [977, 15] on icon "close" at bounding box center [979, 14] width 4 height 5
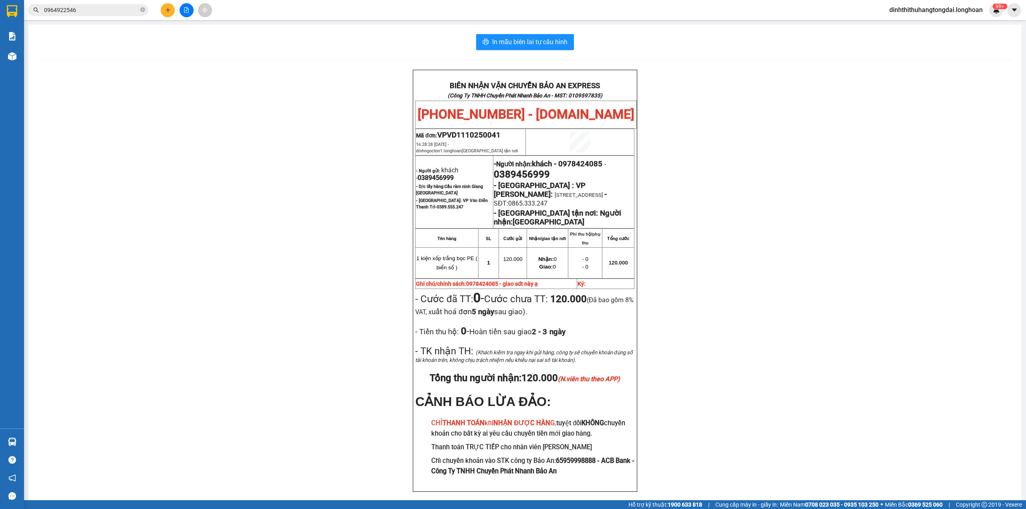
click at [90, 8] on input "0964922546" at bounding box center [91, 10] width 95 height 9
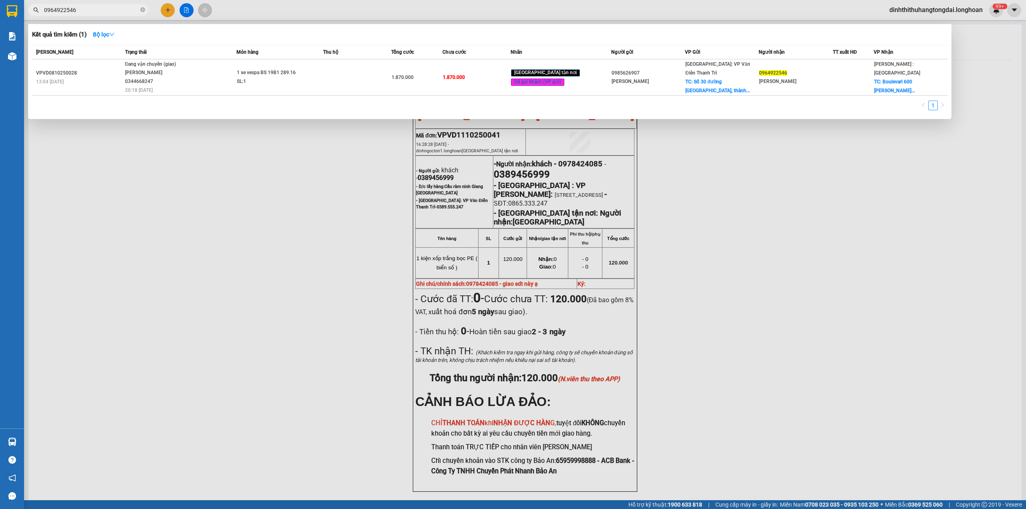
click at [90, 8] on input "0964922546" at bounding box center [91, 10] width 95 height 9
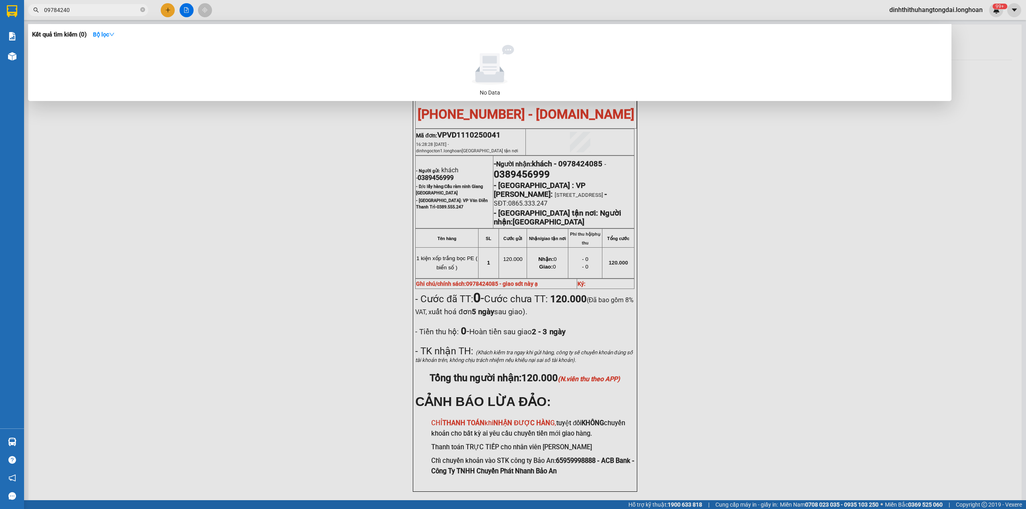
type input "0978424"
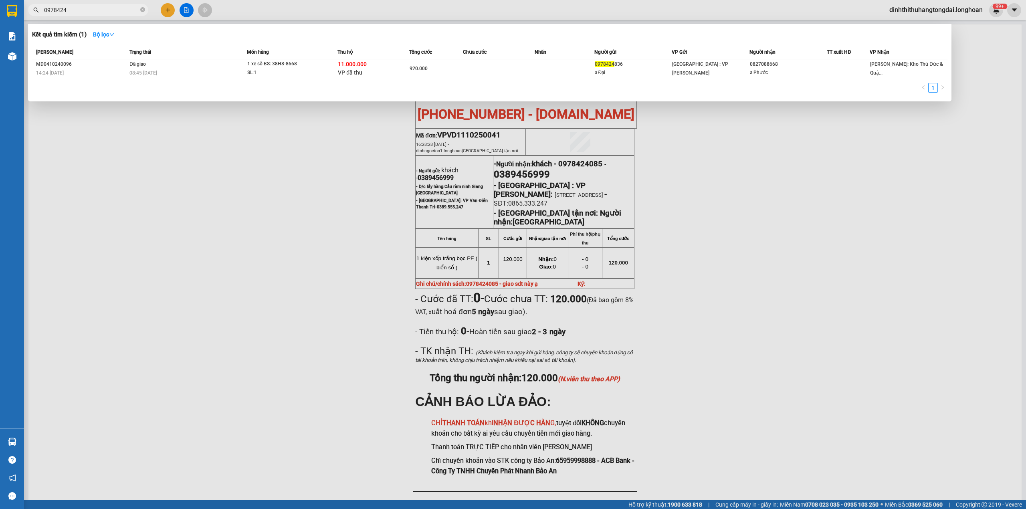
click at [117, 8] on input "0978424" at bounding box center [91, 10] width 95 height 9
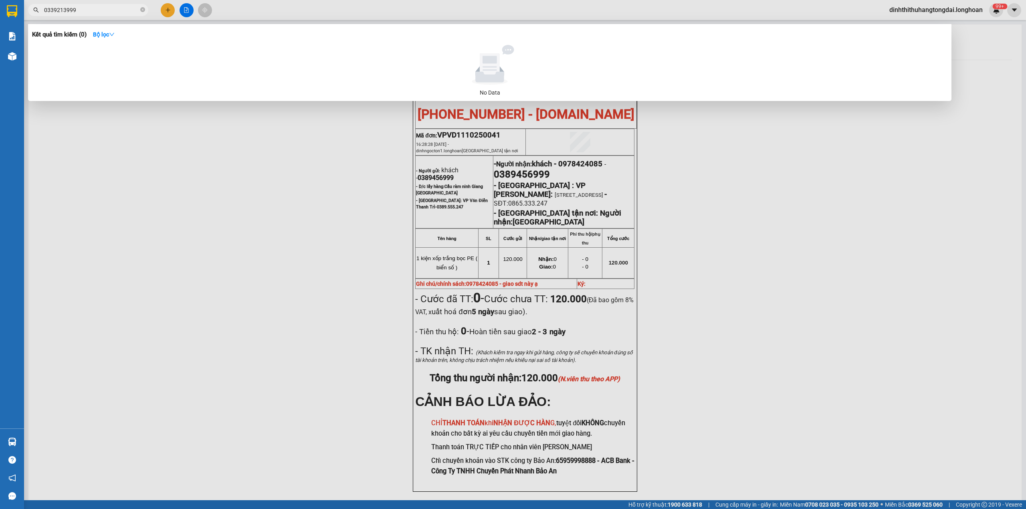
click at [72, 4] on span "0339213999" at bounding box center [88, 10] width 120 height 12
click at [72, 10] on input "0339213999" at bounding box center [91, 10] width 95 height 9
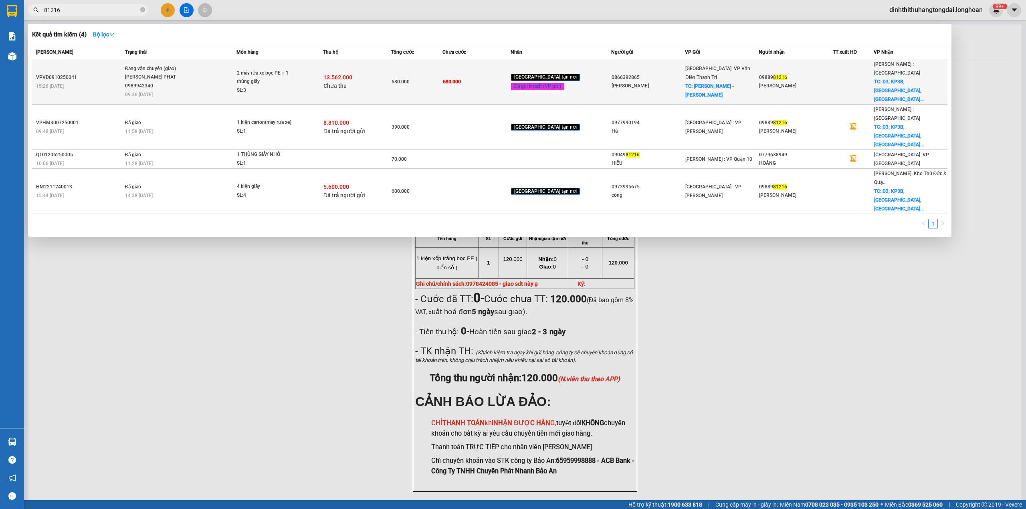
type input "81216"
click at [181, 75] on div "[PERSON_NAME] PHÁT 0989942340" at bounding box center [155, 81] width 60 height 17
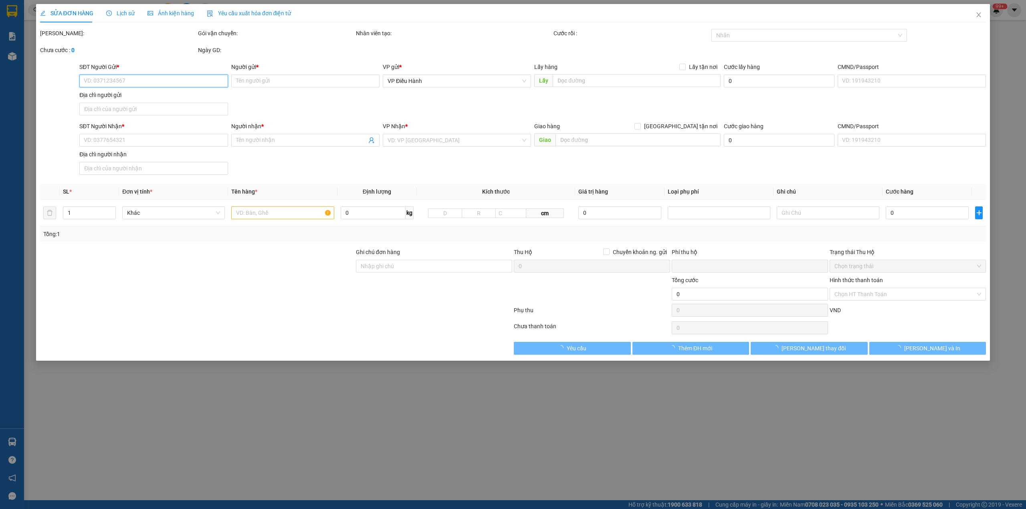
type input "0866392865"
type input "[PERSON_NAME]"
checkbox input "true"
type input "[PERSON_NAME] - [PERSON_NAME]"
type input "0988981216"
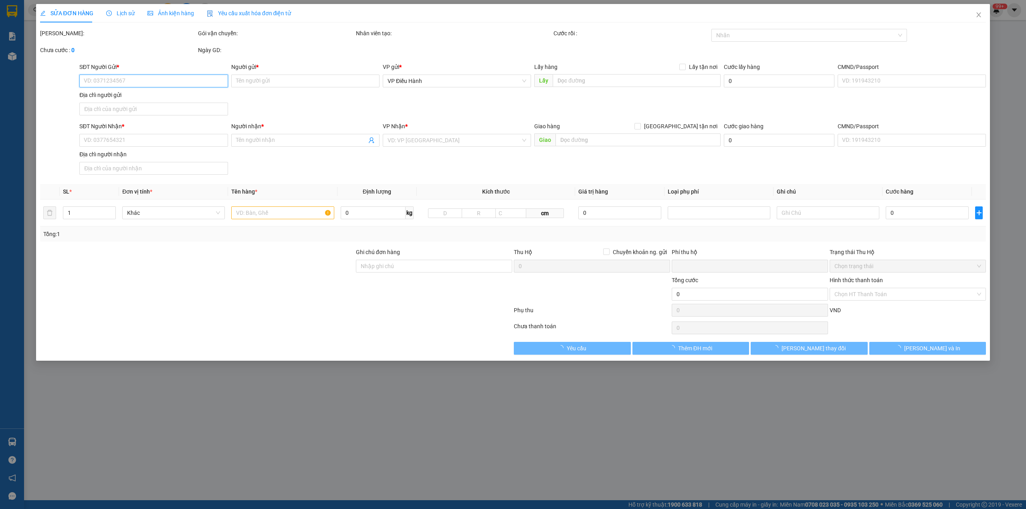
type input "[PERSON_NAME]"
checkbox input "true"
type input "D3, KP3B, [GEOGRAPHIC_DATA], [GEOGRAPHIC_DATA], [GEOGRAPHIC_DATA]"
type input "có vat"
type input "680.000"
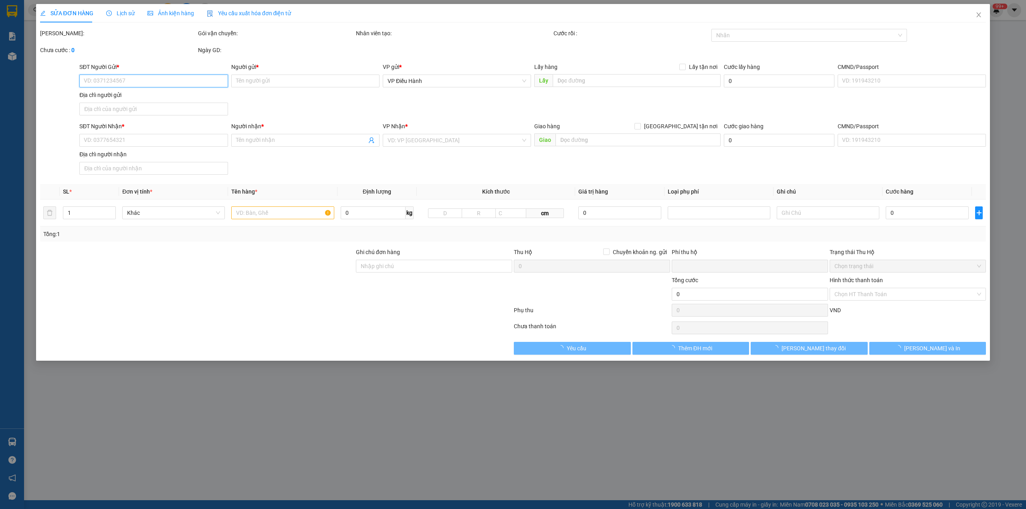
type input "680.000"
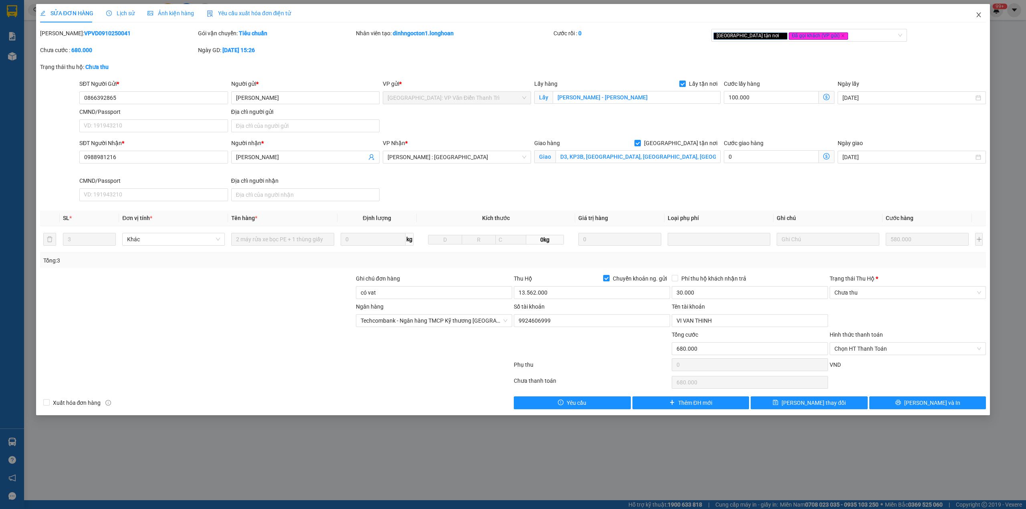
click at [988, 16] on span "Close" at bounding box center [978, 15] width 22 height 22
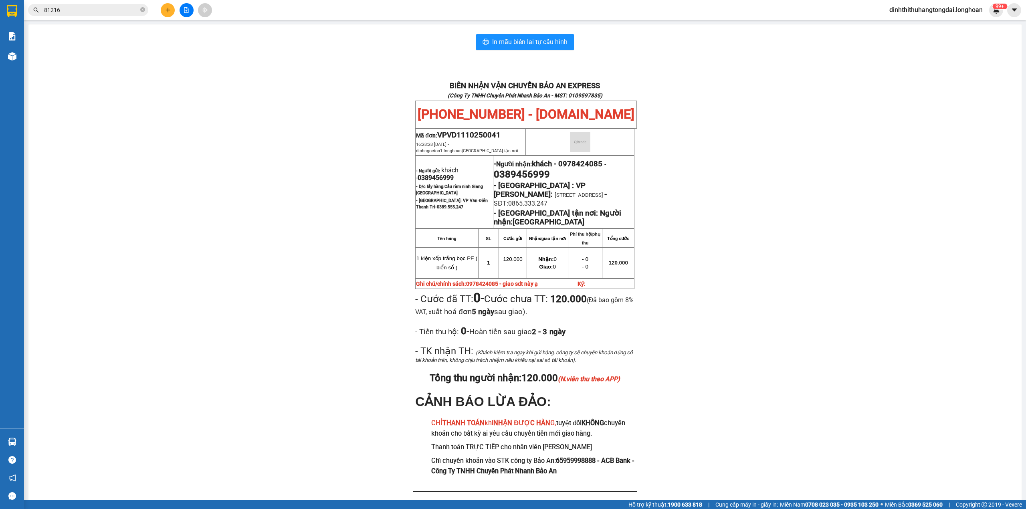
click at [95, 12] on input "81216" at bounding box center [91, 10] width 95 height 9
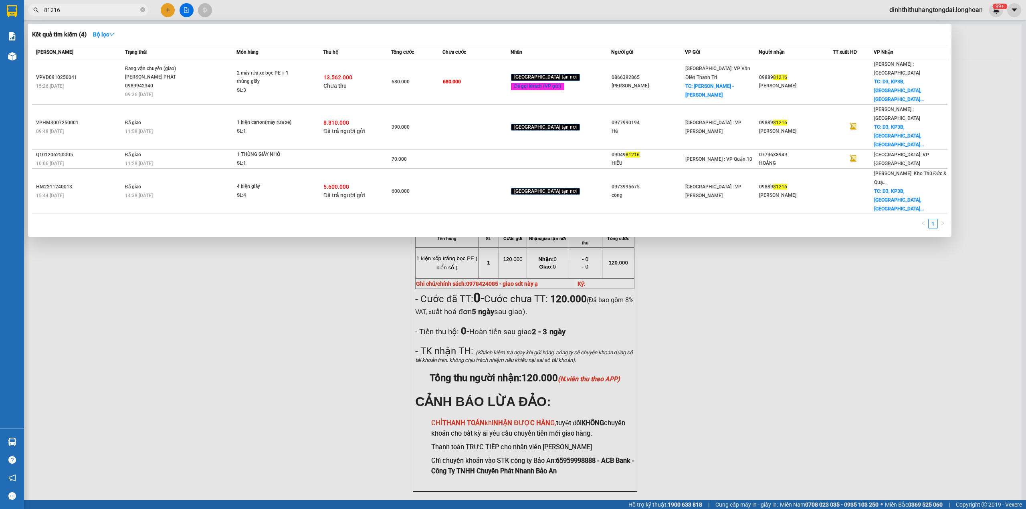
click at [95, 12] on input "81216" at bounding box center [91, 10] width 95 height 9
paste input "0762164444"
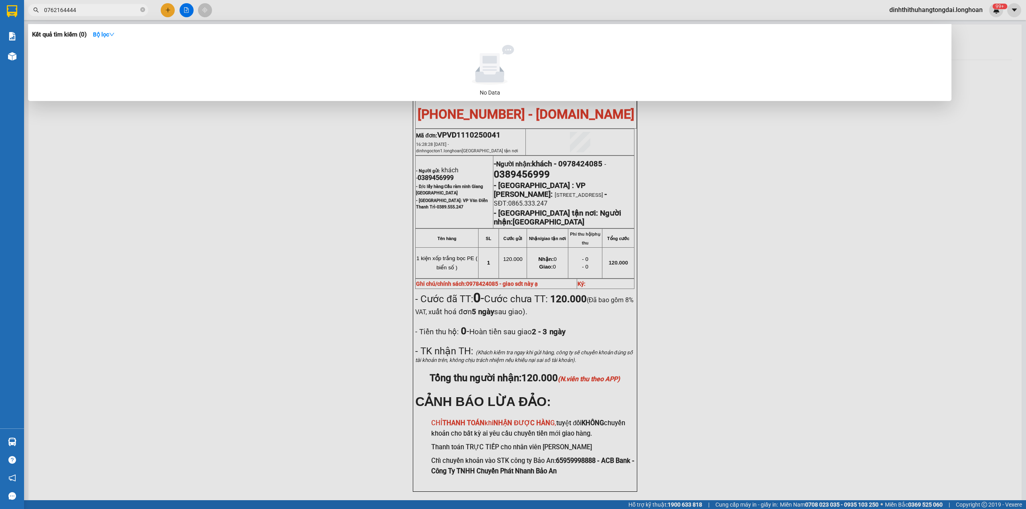
click at [81, 13] on input "0762164444" at bounding box center [91, 10] width 95 height 9
paste input "939988383"
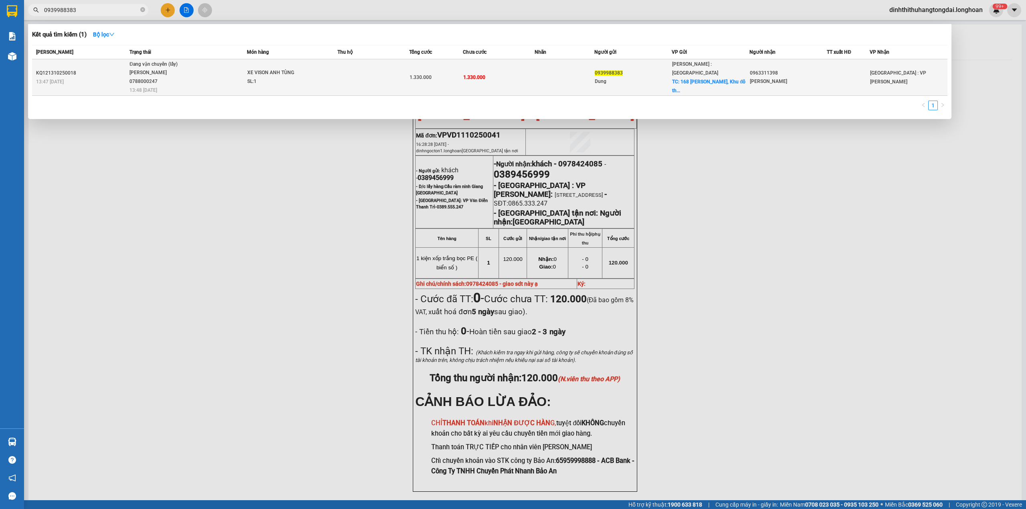
type input "0939988383"
click at [190, 79] on span "Đang vận chuyển (lấy) [PERSON_NAME] 0788000247 13:48 [DATE]" at bounding box center [187, 76] width 117 height 33
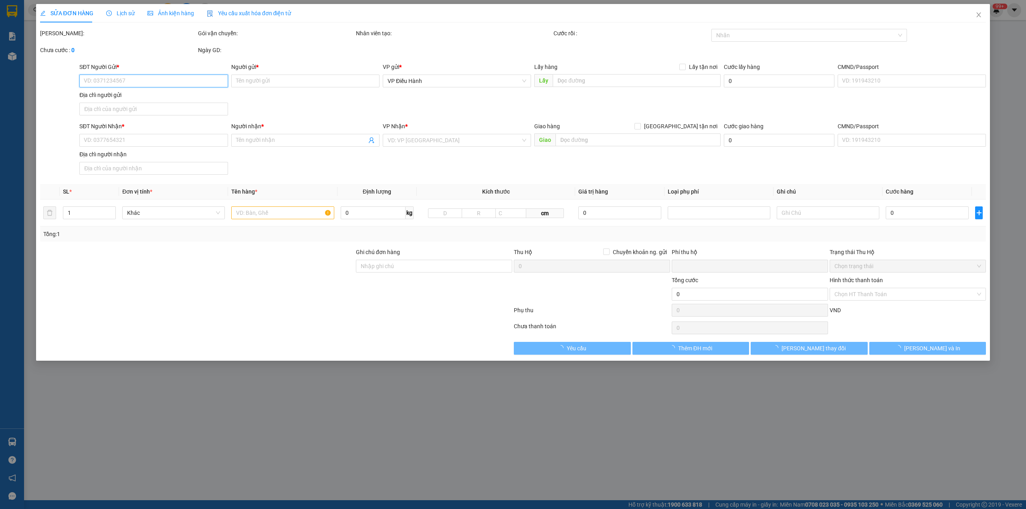
type input "0939988383"
type input "Dung"
checkbox input "true"
type input "168 [PERSON_NAME], Khu đô thị An [GEOGRAPHIC_DATA], [GEOGRAPHIC_DATA], [GEOGRAP…"
type input "0963311398"
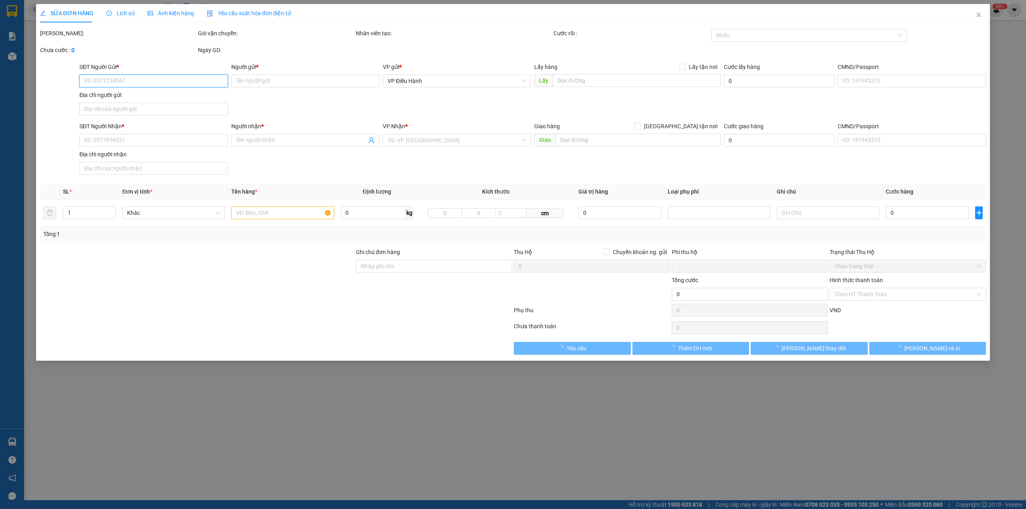
type input "[PERSON_NAME]"
type input "0"
type input "1.330.000"
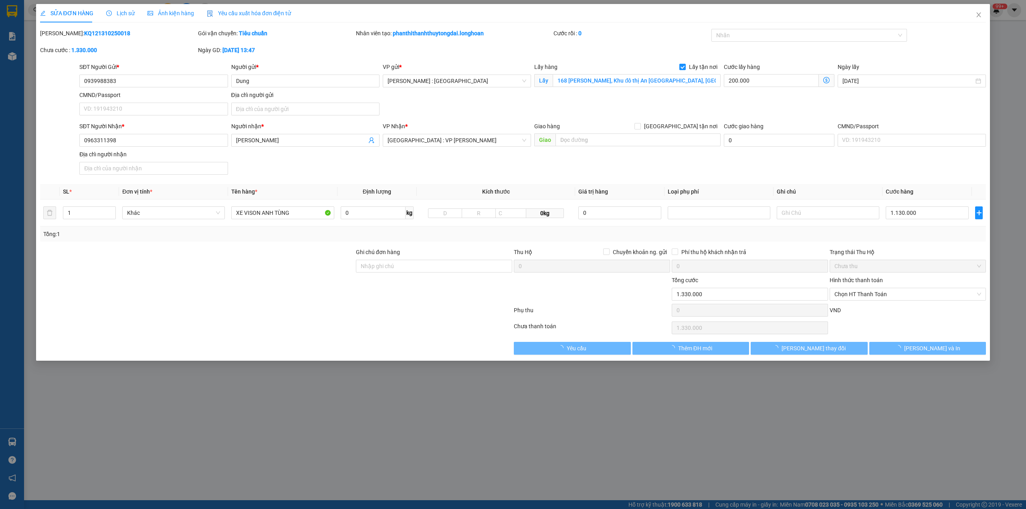
click at [123, 14] on span "Lịch sử" at bounding box center [120, 13] width 28 height 6
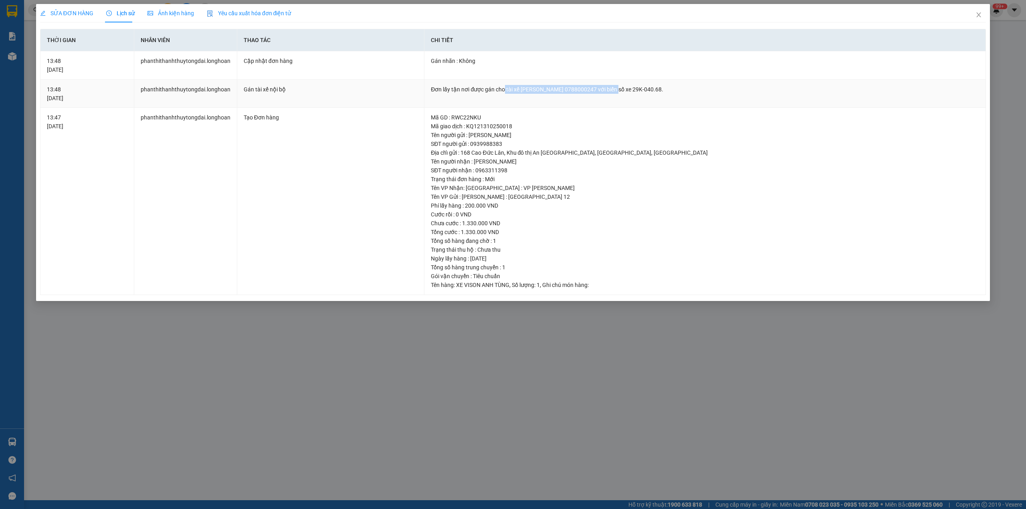
drag, startPoint x: 504, startPoint y: 90, endPoint x: 627, endPoint y: 87, distance: 123.0
click at [627, 87] on div "Đơn lấy tận nơi được gán cho tài xế [PERSON_NAME] 0788000247 với biển số xe 29K…" at bounding box center [705, 89] width 548 height 9
copy div "tài xế [PERSON_NAME] 0788000247"
click at [981, 15] on span "Close" at bounding box center [978, 15] width 22 height 22
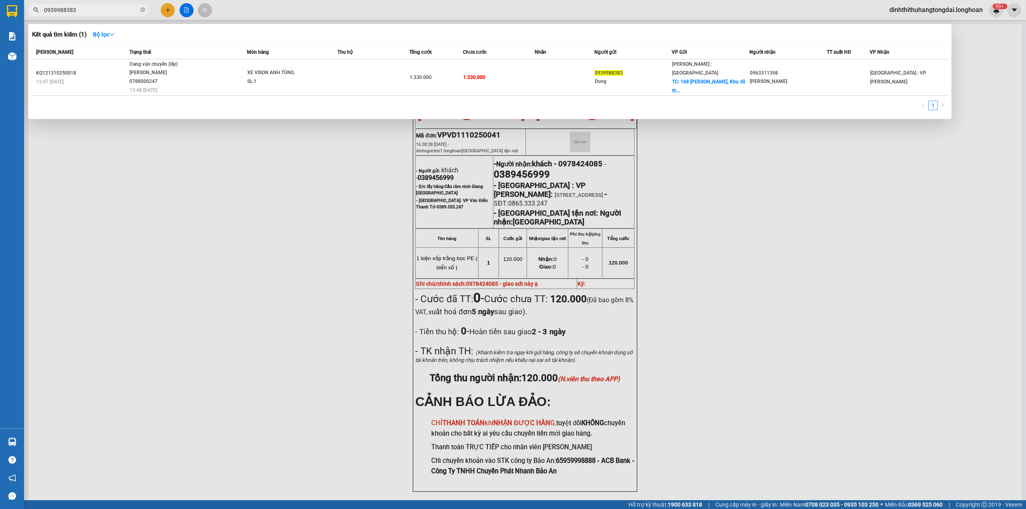
click at [74, 10] on input "0939988383" at bounding box center [91, 10] width 95 height 9
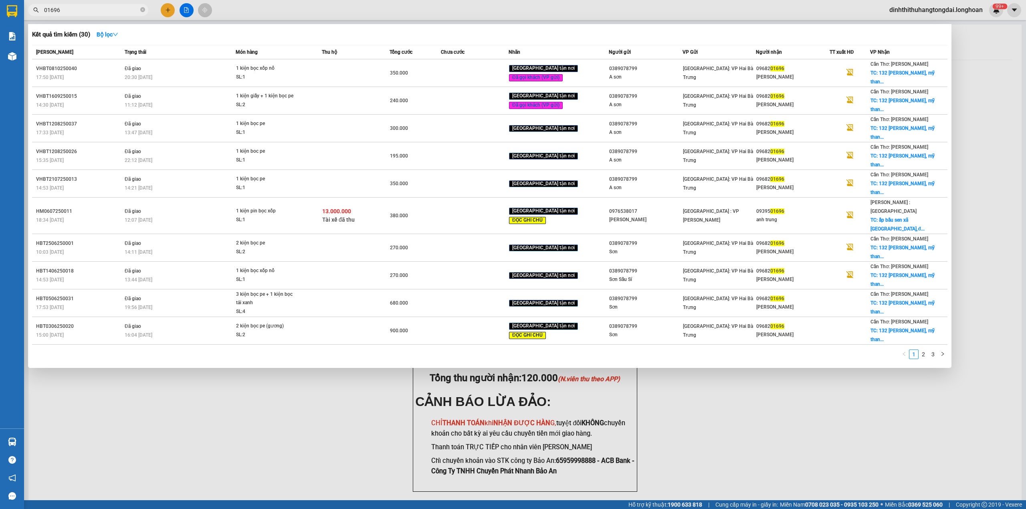
type input "01696"
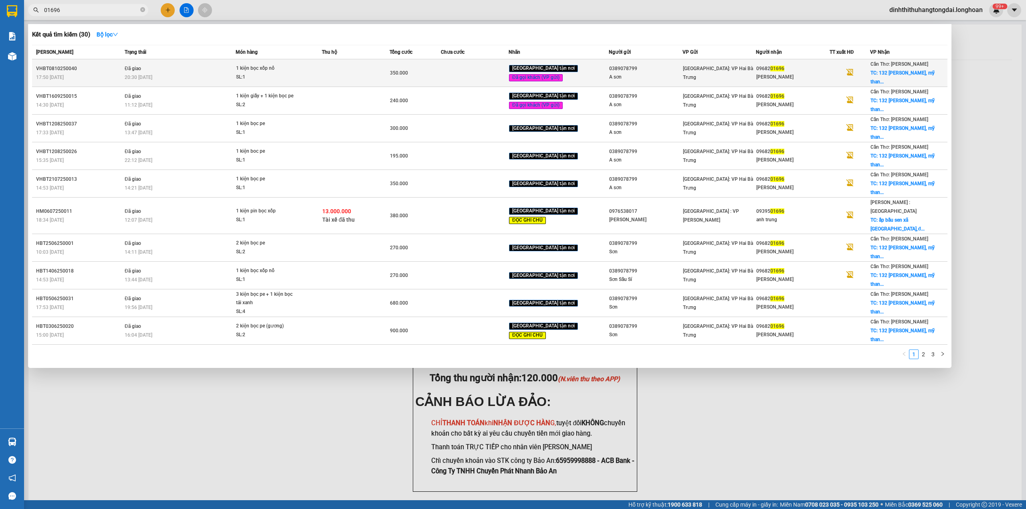
click at [402, 74] on td "350.000" at bounding box center [414, 73] width 51 height 28
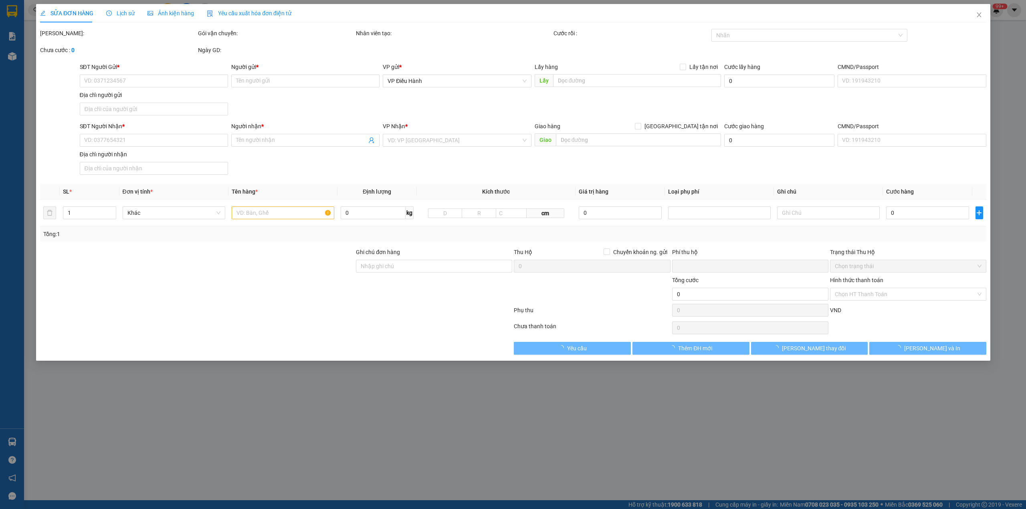
type input "0389078799"
type input "A sơn"
type input "0968201696"
type input "[PERSON_NAME]"
checkbox input "true"
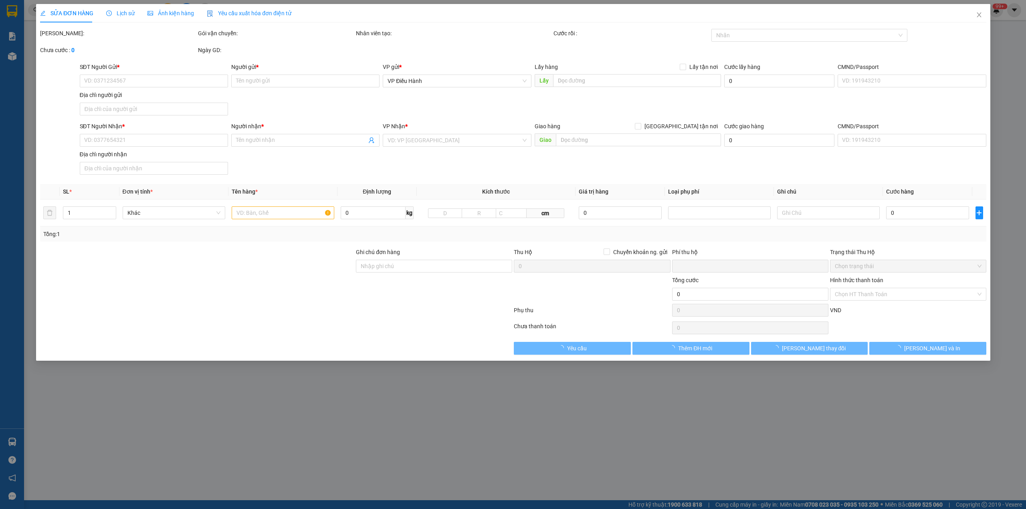
type input "132 [PERSON_NAME], [GEOGRAPHIC_DATA], [GEOGRAPHIC_DATA], [GEOGRAPHIC_DATA]"
type input "0"
type input "350.000"
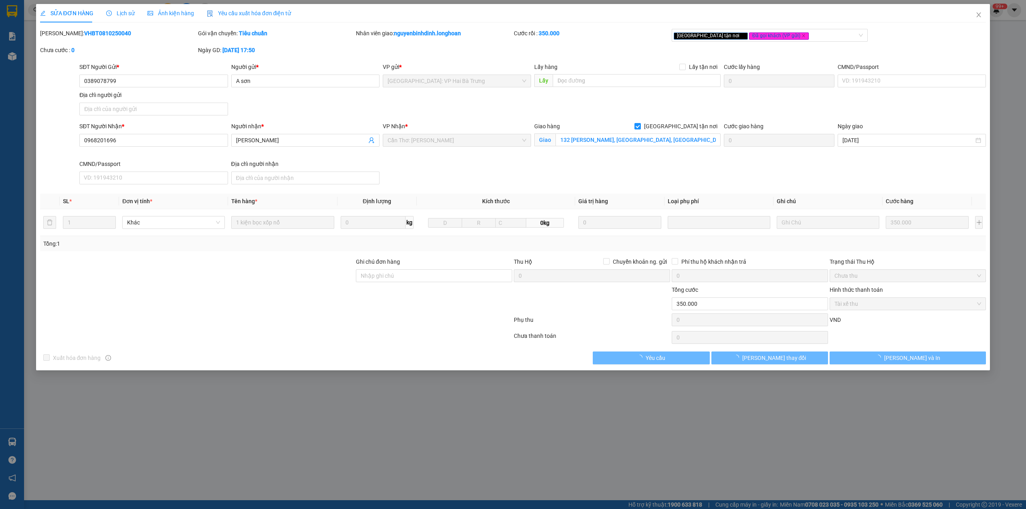
click at [87, 34] on b "VHBT0810250040" at bounding box center [107, 33] width 47 height 6
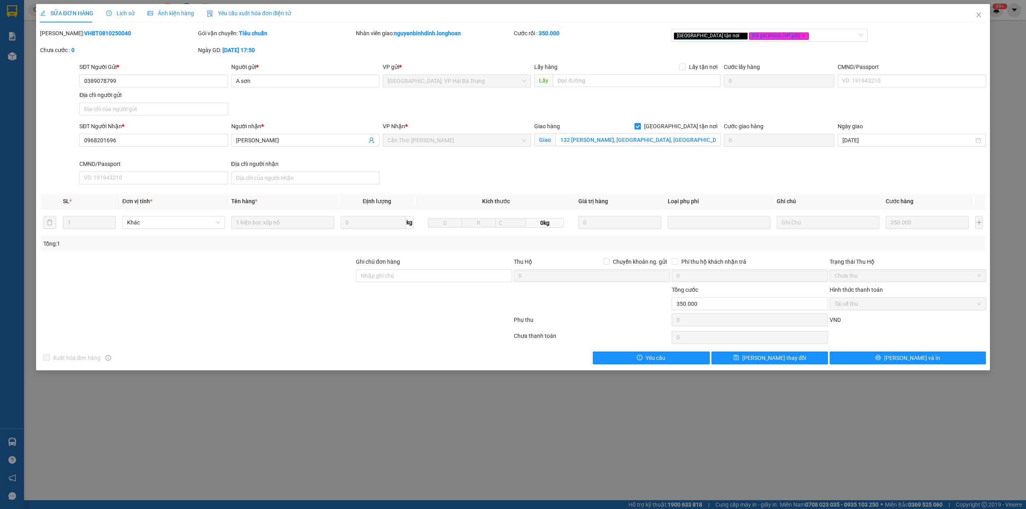
click at [87, 34] on b "VHBT0810250040" at bounding box center [107, 33] width 47 height 6
copy b "VHBT0810250040"
drag, startPoint x: 977, startPoint y: 18, endPoint x: 709, endPoint y: 21, distance: 267.3
click at [975, 18] on span "Close" at bounding box center [978, 15] width 22 height 22
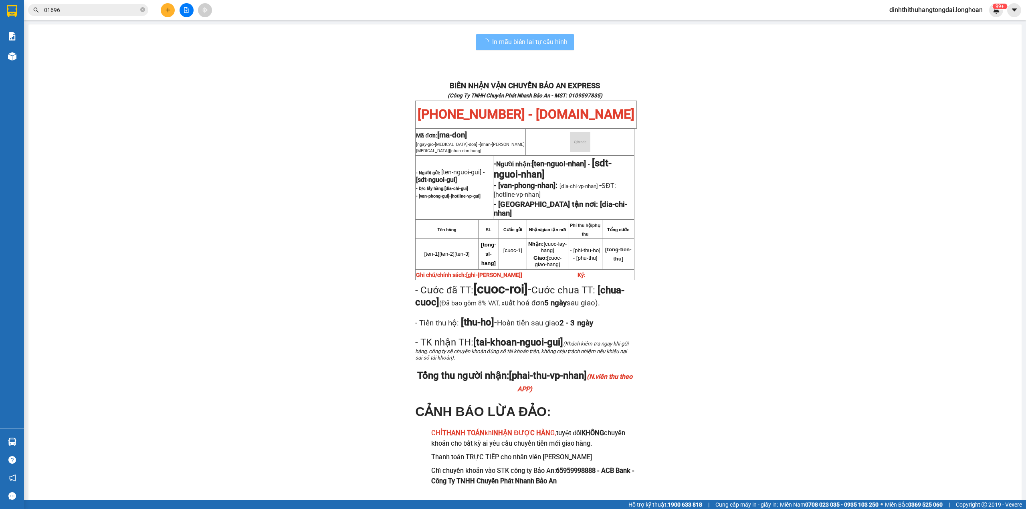
click at [91, 10] on input "01696" at bounding box center [91, 10] width 95 height 9
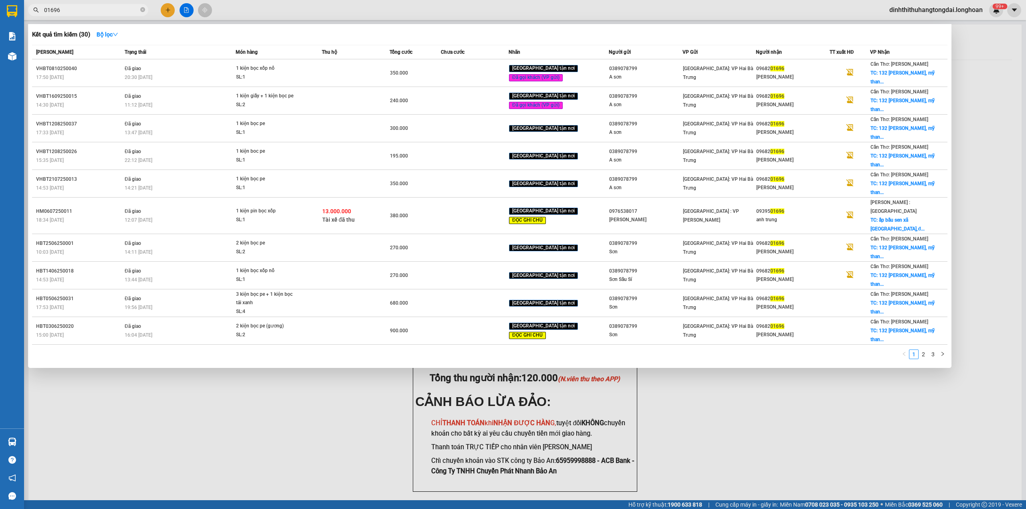
click at [91, 10] on input "01696" at bounding box center [91, 10] width 95 height 9
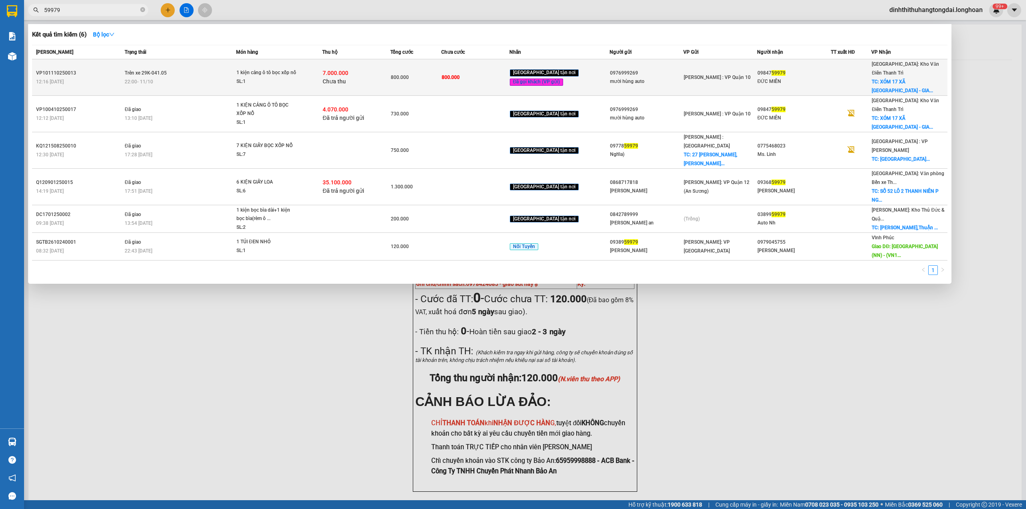
type input "59979"
click at [224, 64] on td "Trên xe 29K-041.05 22:00 [DATE]" at bounding box center [179, 77] width 113 height 36
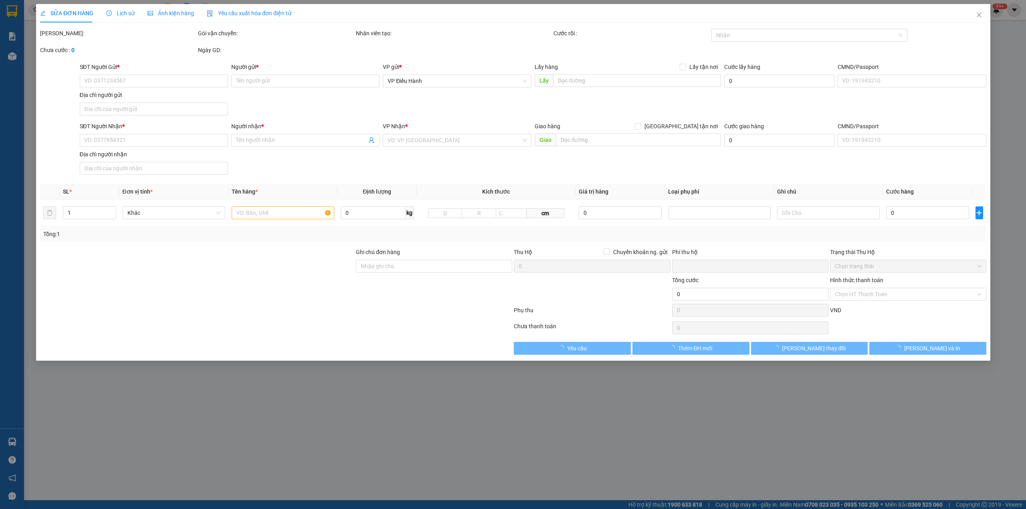
type input "0976999269"
type input "mười hùng auto"
type input "0984759979"
type input "ĐỨC MIÊN"
checkbox input "true"
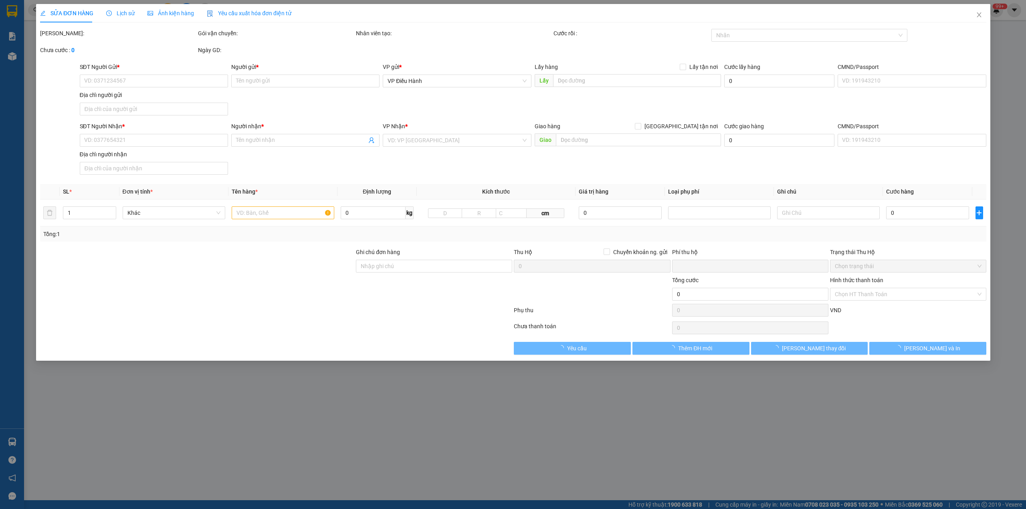
type input "XÓM 17 XÃ [GEOGRAPHIC_DATA] - [GEOGRAPHIC_DATA] - [GEOGRAPHIC_DATA]"
type input "hàng k bao bể vỡ hư hỏng"
type input "800.000"
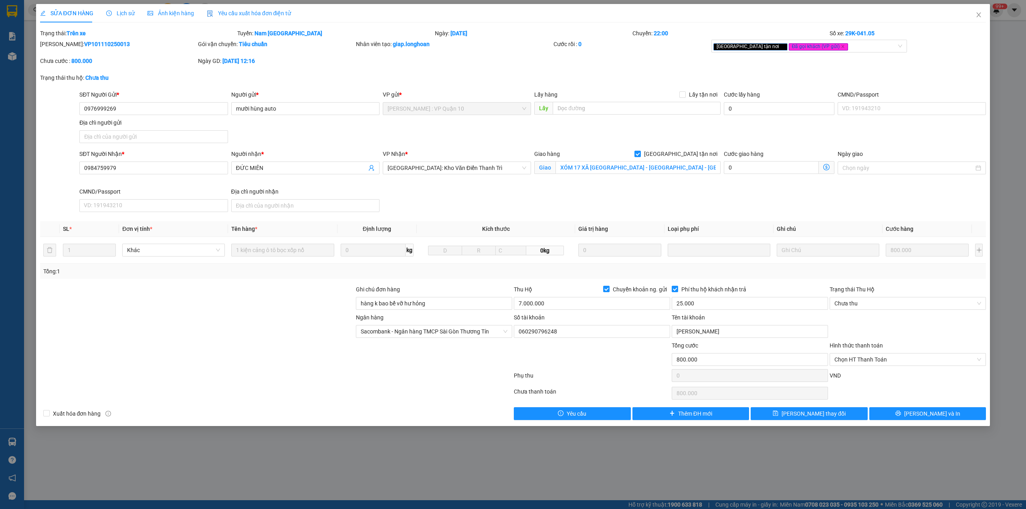
click at [116, 14] on span "Lịch sử" at bounding box center [120, 13] width 28 height 6
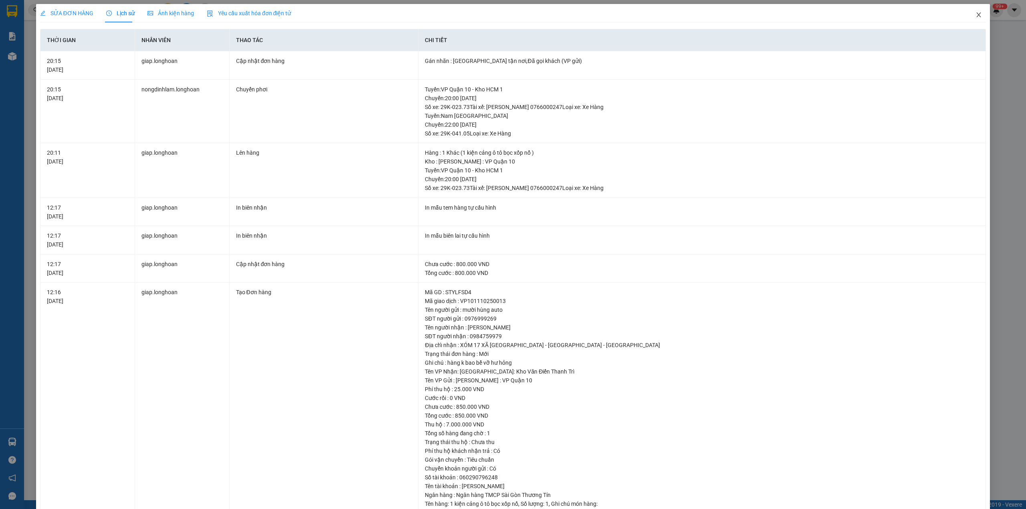
drag, startPoint x: 974, startPoint y: 14, endPoint x: 941, endPoint y: 20, distance: 33.3
click at [975, 14] on icon "close" at bounding box center [978, 15] width 6 height 6
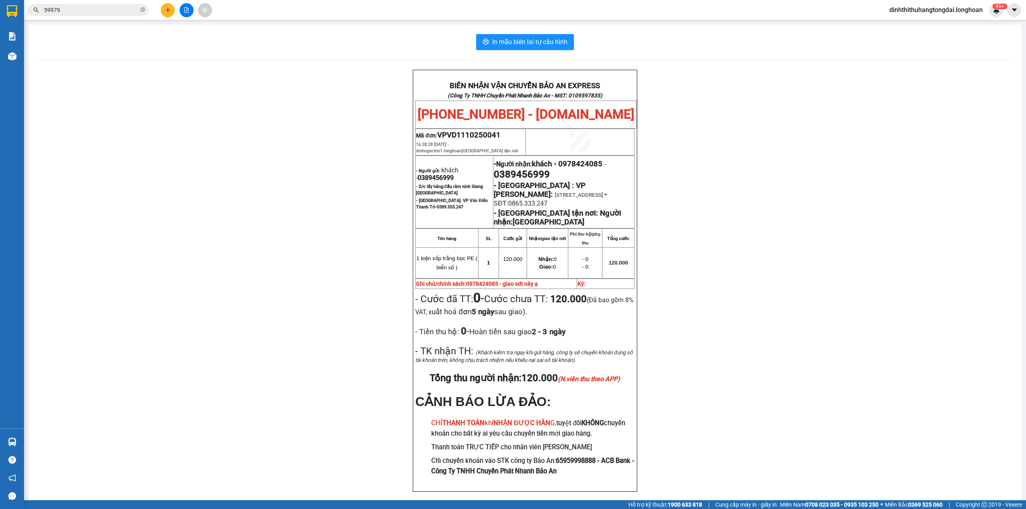
click at [84, 7] on input "59979" at bounding box center [91, 10] width 95 height 9
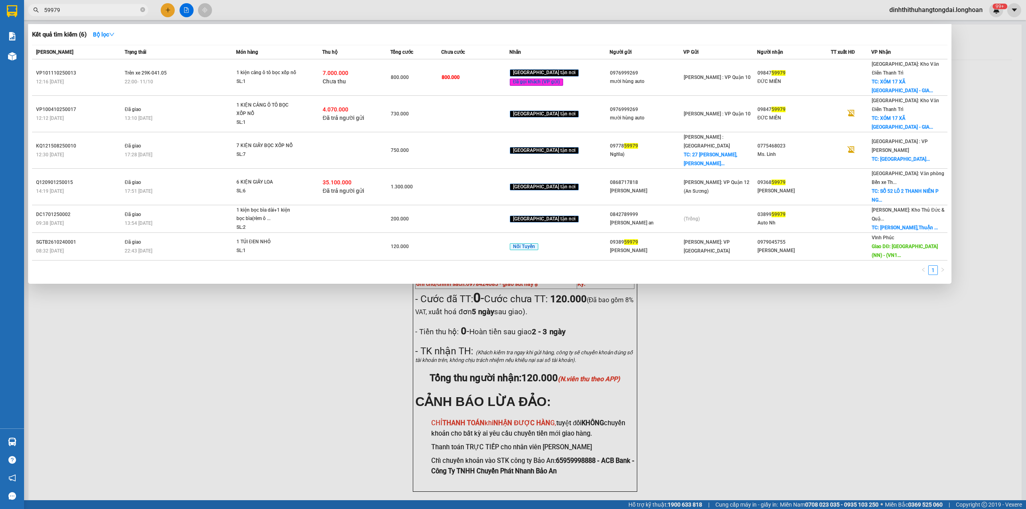
click at [84, 7] on input "59979" at bounding box center [91, 10] width 95 height 9
paste input "0799332298"
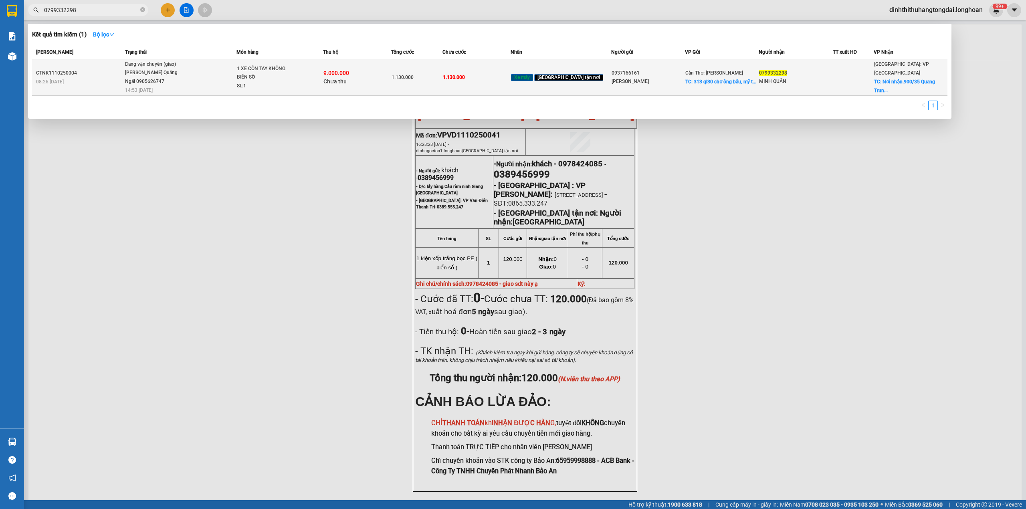
type input "0799332298"
click at [212, 88] on td "Đang vận chuyển (giao) [PERSON_NAME] Quảng Ngãi 0905626747 14:53 [DATE]" at bounding box center [180, 77] width 114 height 36
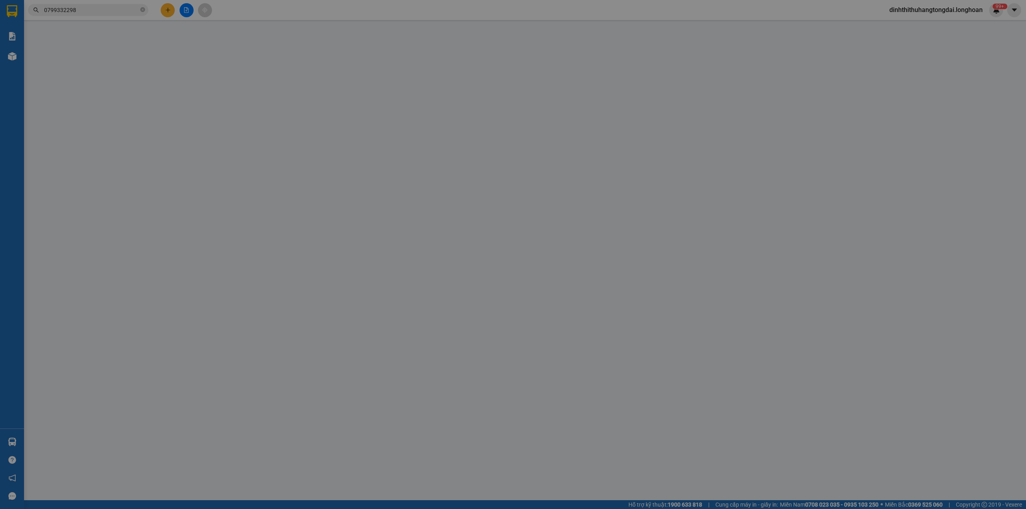
type input "0937166161"
type input "[PERSON_NAME]"
checkbox input "true"
type input "313 ql30 chợ ông bầu, [GEOGRAPHIC_DATA], [GEOGRAPHIC_DATA], [GEOGRAPHIC_DATA]"
type input "0799332298"
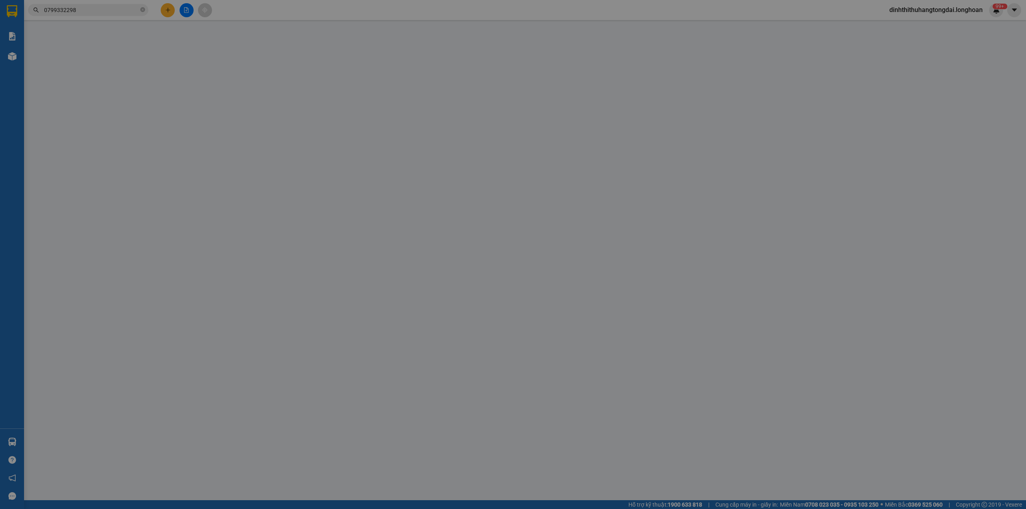
type input "MINH QUÂN"
checkbox input "true"
type input "Nơi nhận.900/35 [GEOGRAPHIC_DATA]. Phường chánh lộ . Tp [GEOGRAPHIC_DATA]. Tỉnh…"
type input "1.130.000"
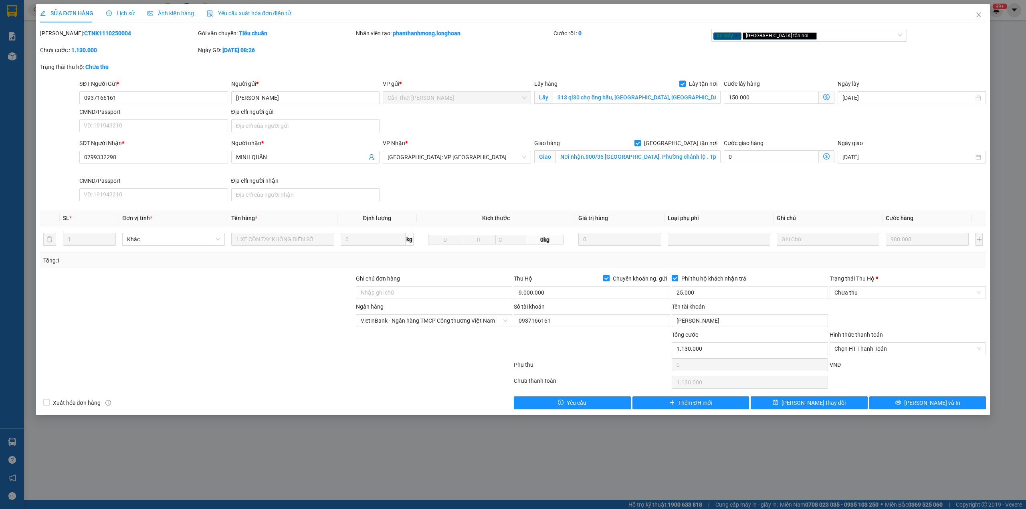
click at [125, 12] on span "Lịch sử" at bounding box center [120, 13] width 28 height 6
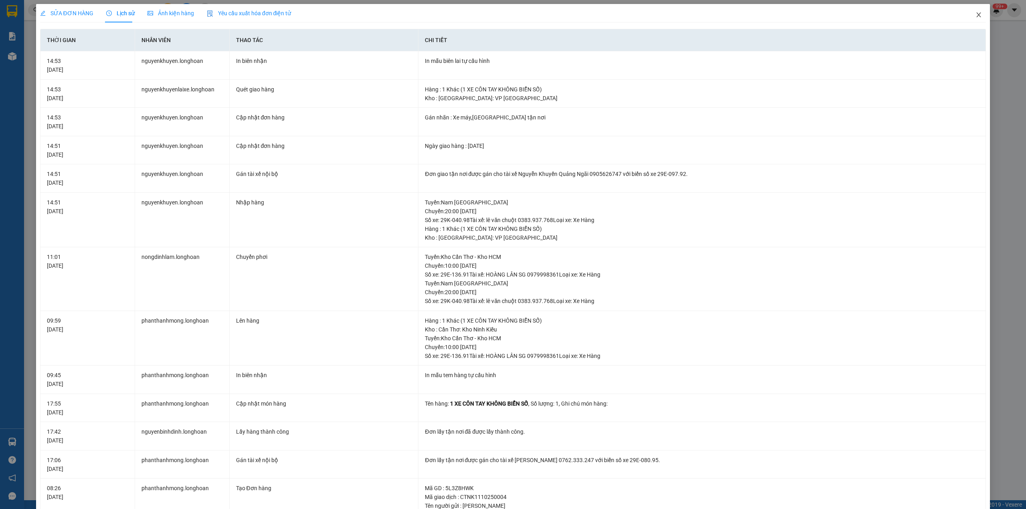
click at [974, 21] on span "Close" at bounding box center [978, 15] width 22 height 22
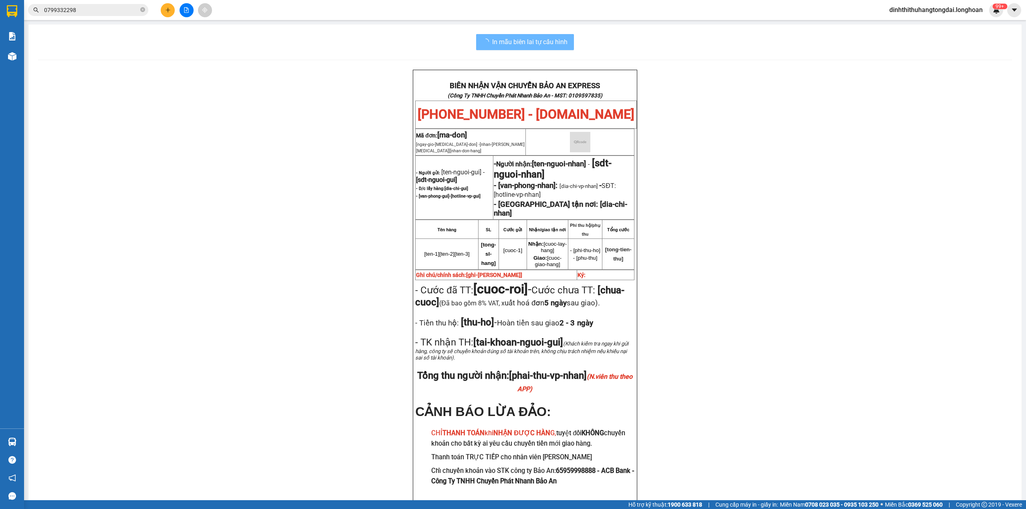
click at [95, 11] on input "0799332298" at bounding box center [91, 10] width 95 height 9
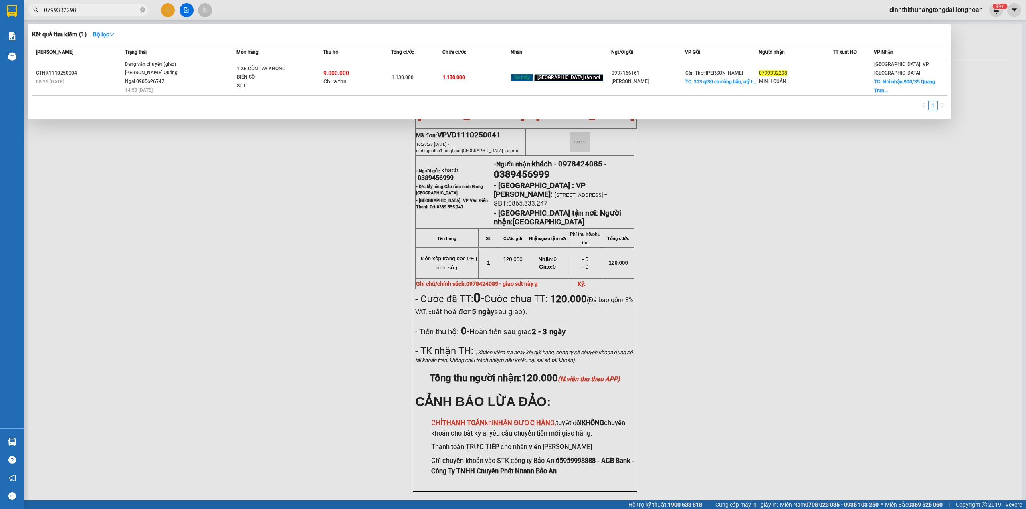
click at [95, 11] on input "0799332298" at bounding box center [91, 10] width 95 height 9
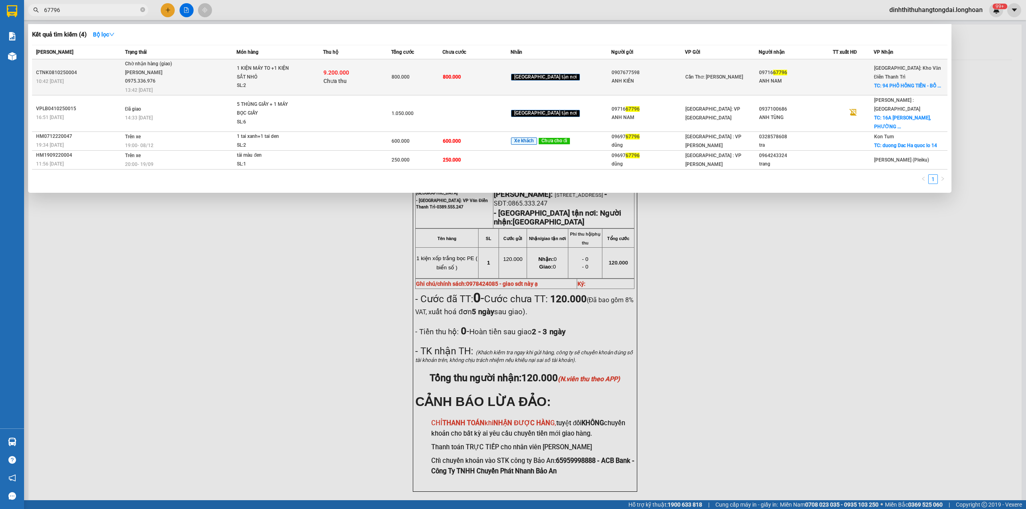
type input "67796"
click at [177, 72] on div "[PERSON_NAME] 0975.336.976" at bounding box center [155, 77] width 60 height 17
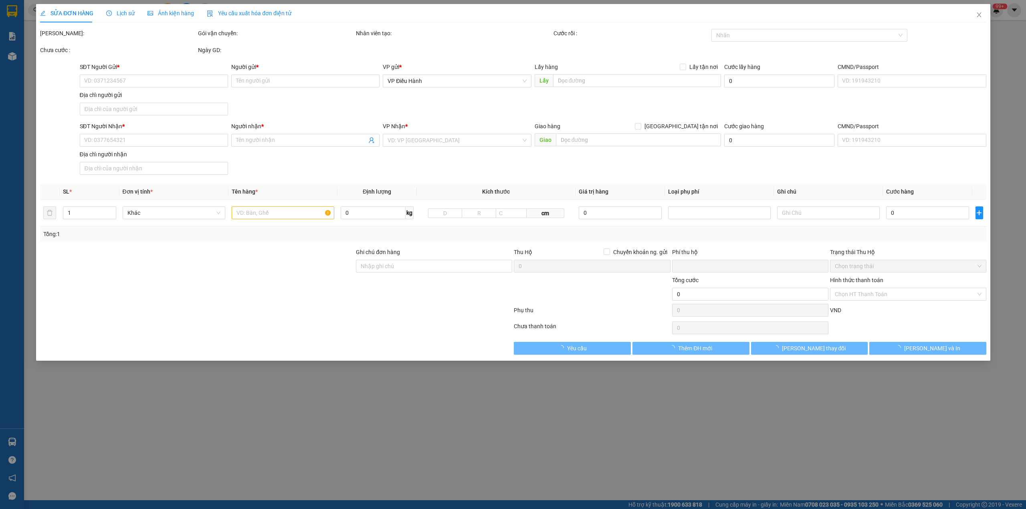
type input "0907677598"
type input "ANH KIÊN"
type input "0971667796"
type input "ANH NAM"
checkbox input "true"
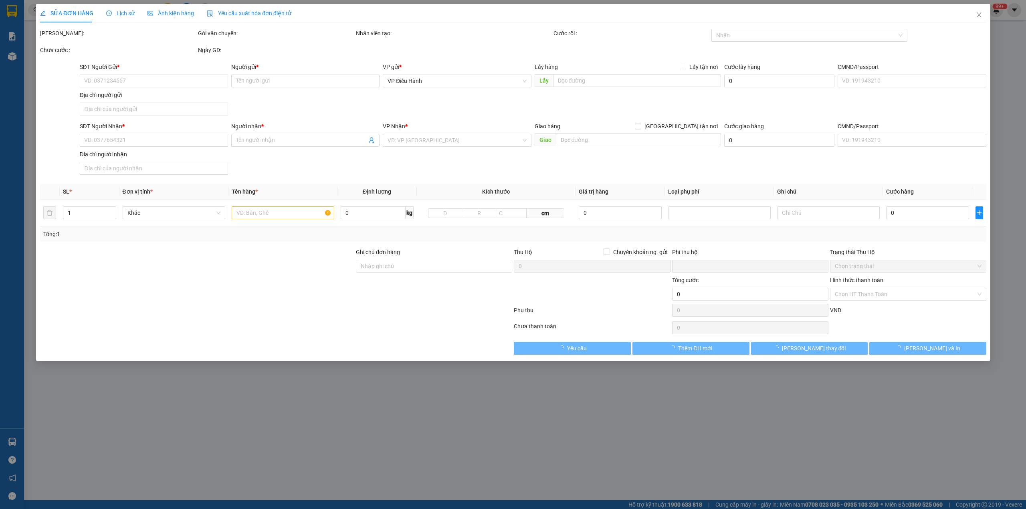
type input "94 PHỐ HỒNG TIẾN - BỒ ĐỀ - LONG BIÊN- HÀ NỘI"
type input "800.000"
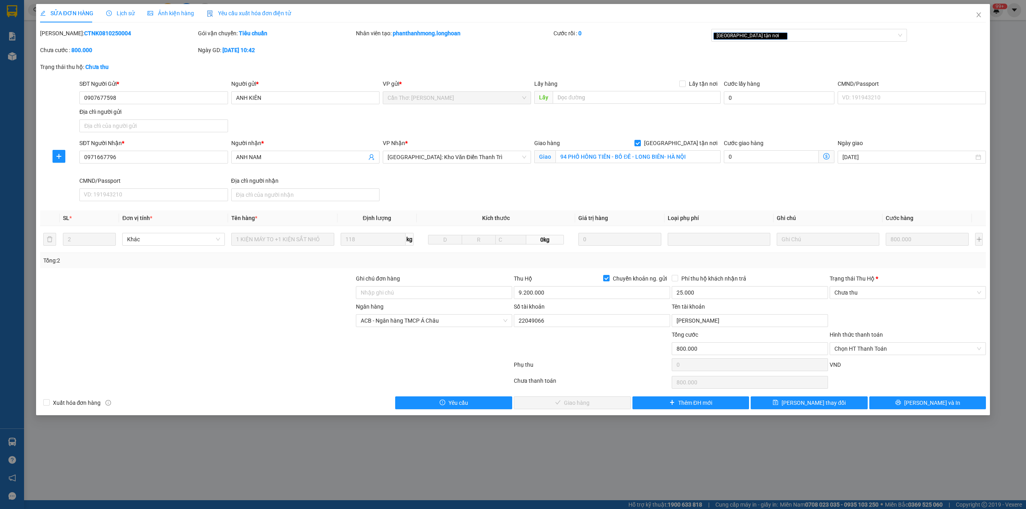
click at [117, 15] on span "Lịch sử" at bounding box center [120, 13] width 28 height 6
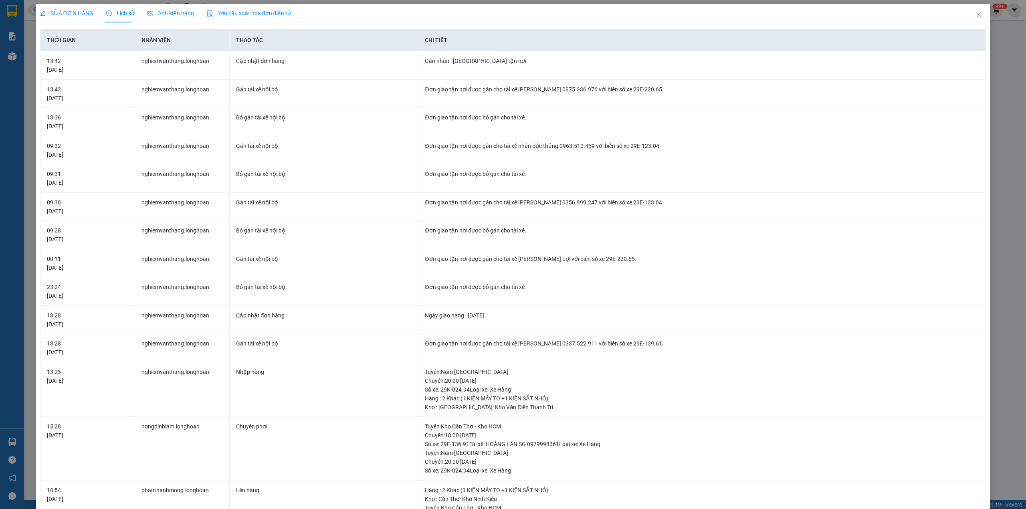
click at [69, 15] on span "SỬA ĐƠN HÀNG" at bounding box center [66, 13] width 53 height 6
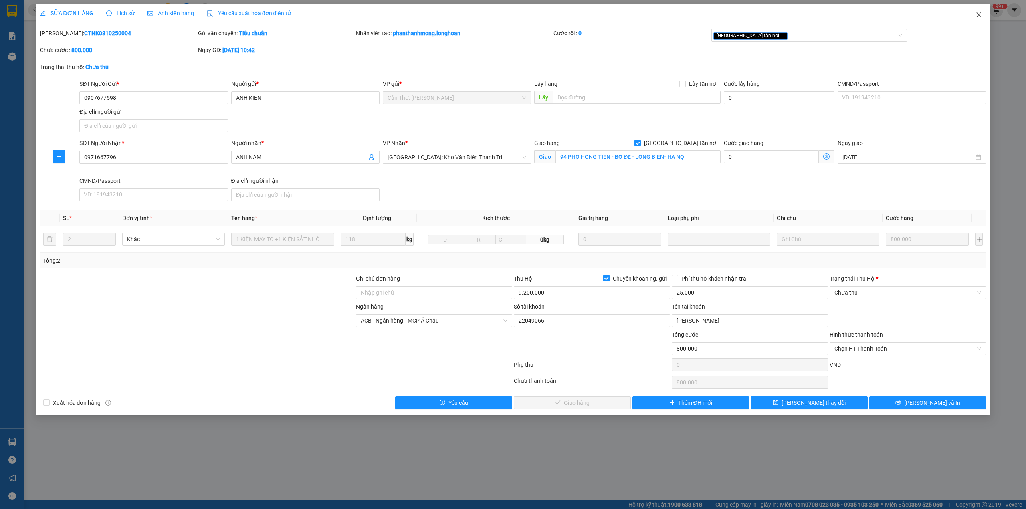
click at [982, 16] on span "Close" at bounding box center [978, 15] width 22 height 22
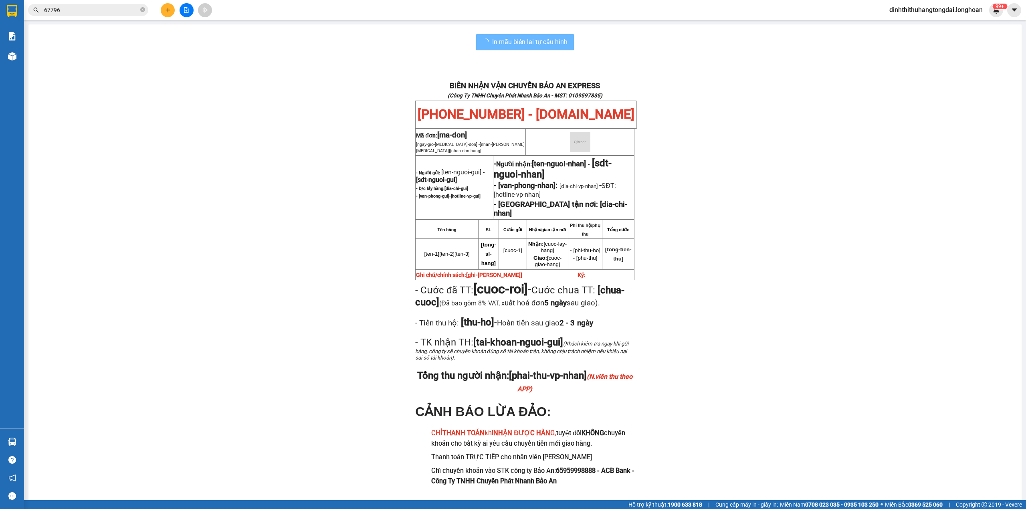
click at [106, 13] on input "67796" at bounding box center [91, 10] width 95 height 9
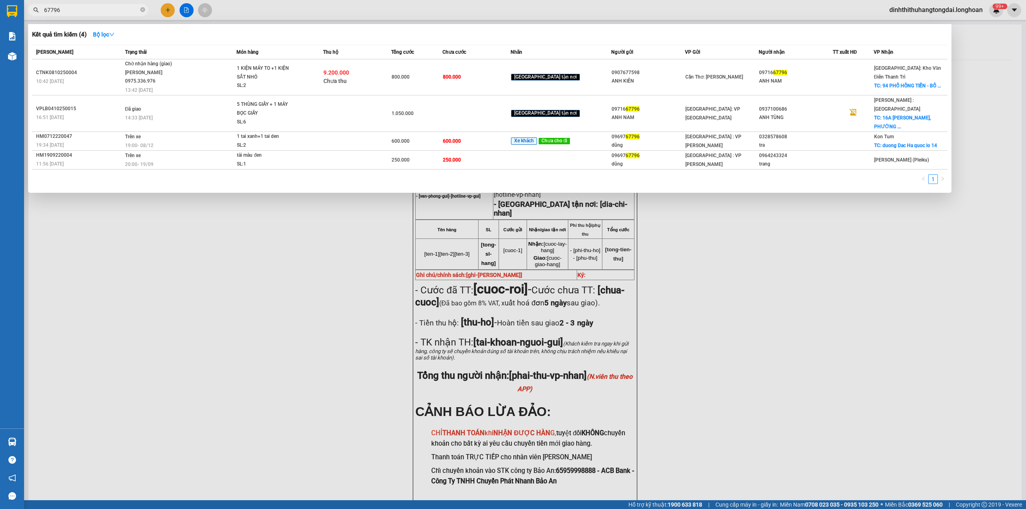
click at [106, 13] on input "67796" at bounding box center [91, 10] width 95 height 9
paste input "0971171317"
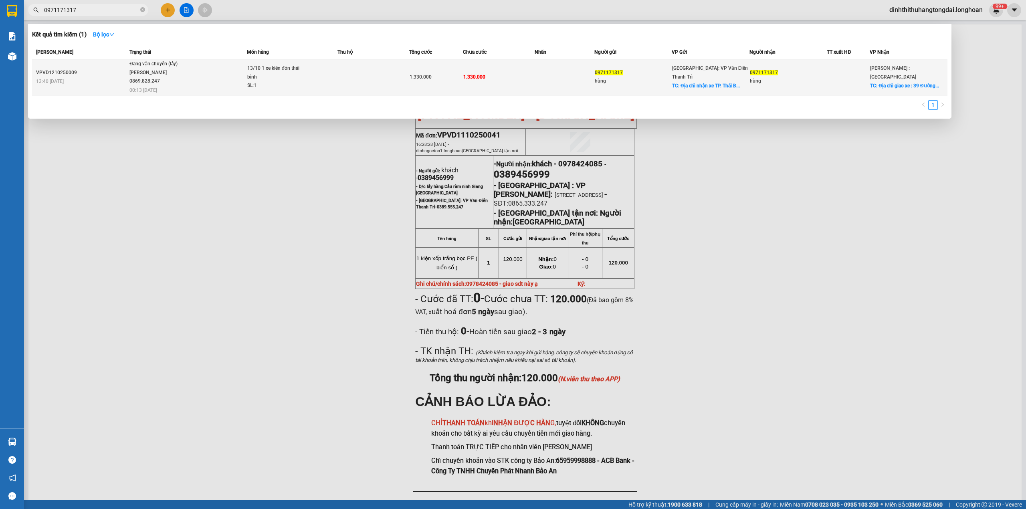
type input "0971171317"
click at [185, 73] on div "[PERSON_NAME] 0869.828.247" at bounding box center [159, 77] width 60 height 17
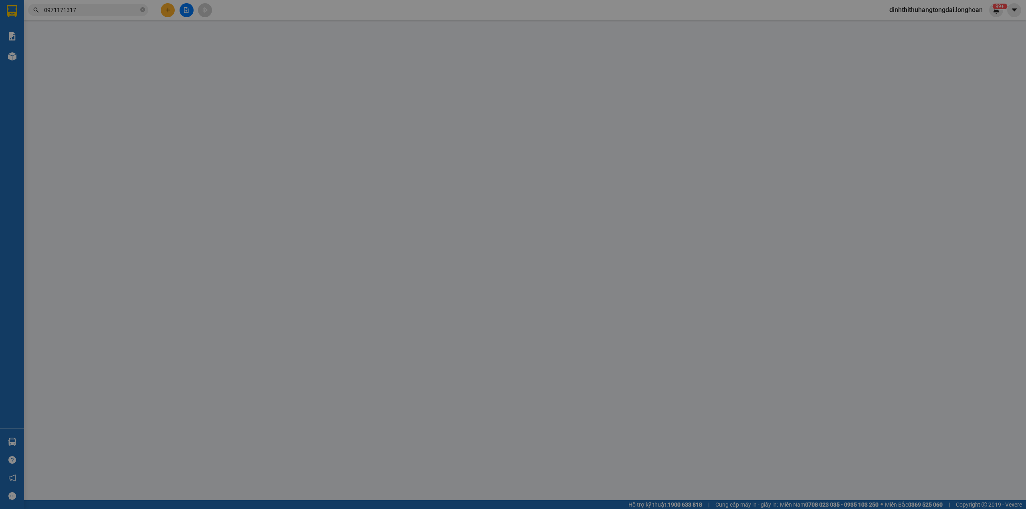
type input "0971171317"
type input "hùng"
checkbox input "true"
type input "Địa chỉ nhận xe TP. [GEOGRAPHIC_DATA] : Số 5 ngõ 38 [GEOGRAPHIC_DATA] [GEOGRAPH…"
type input "0971171317"
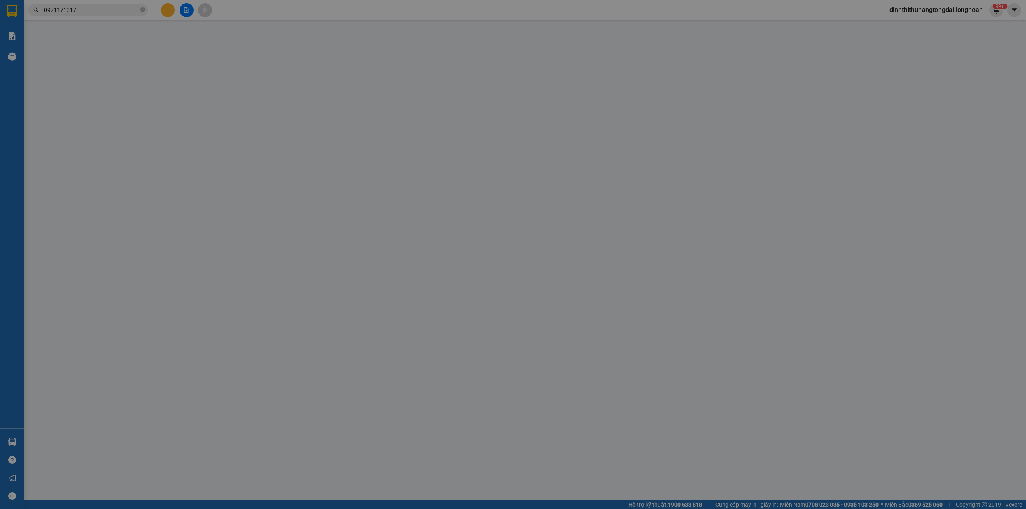
type input "hùng"
checkbox input "true"
type input "Địa chỉ giao xe : [GEOGRAPHIC_DATA] (Phường 2 [GEOGRAPHIC_DATA] cũ) [GEOGRAPHIC…"
type input "0"
type input "1.330.000"
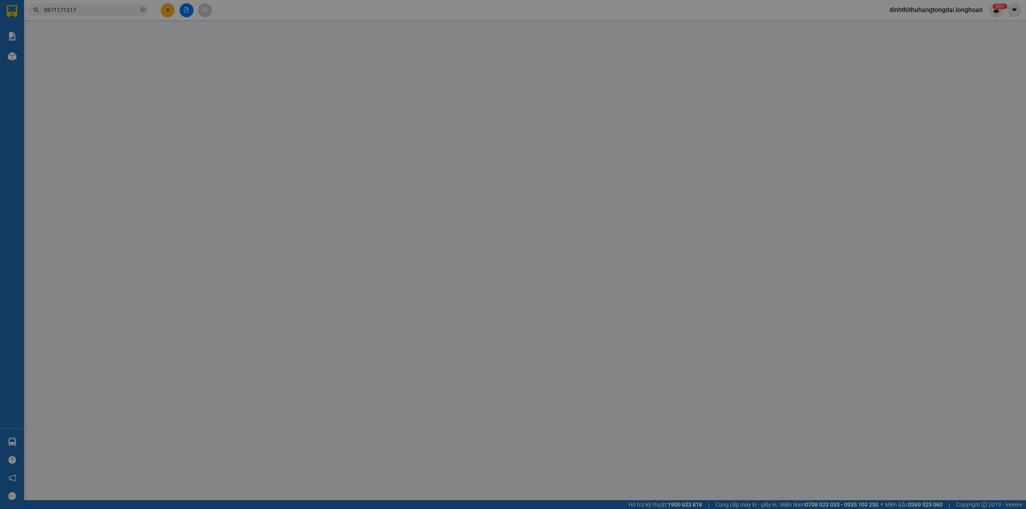
type input "1.330.000"
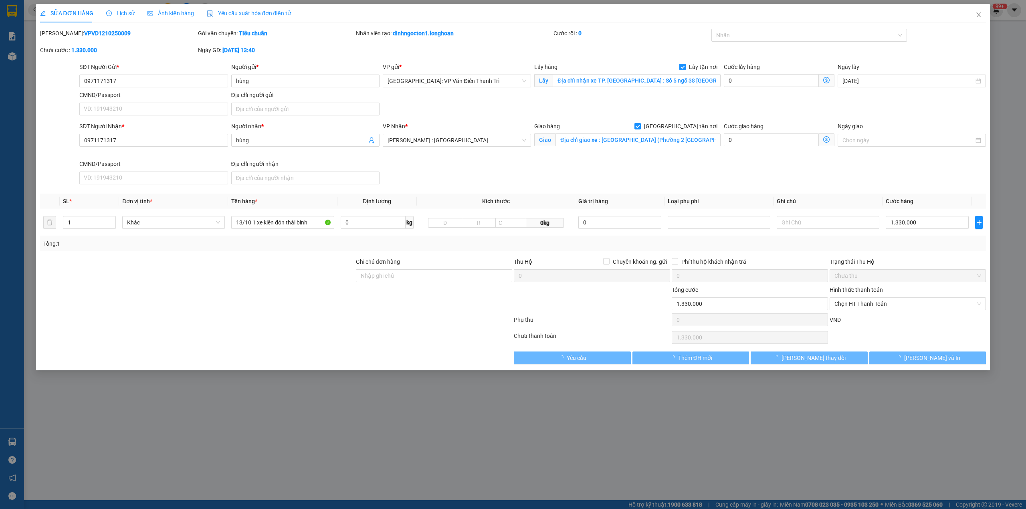
click at [115, 16] on span "Lịch sử" at bounding box center [120, 13] width 28 height 6
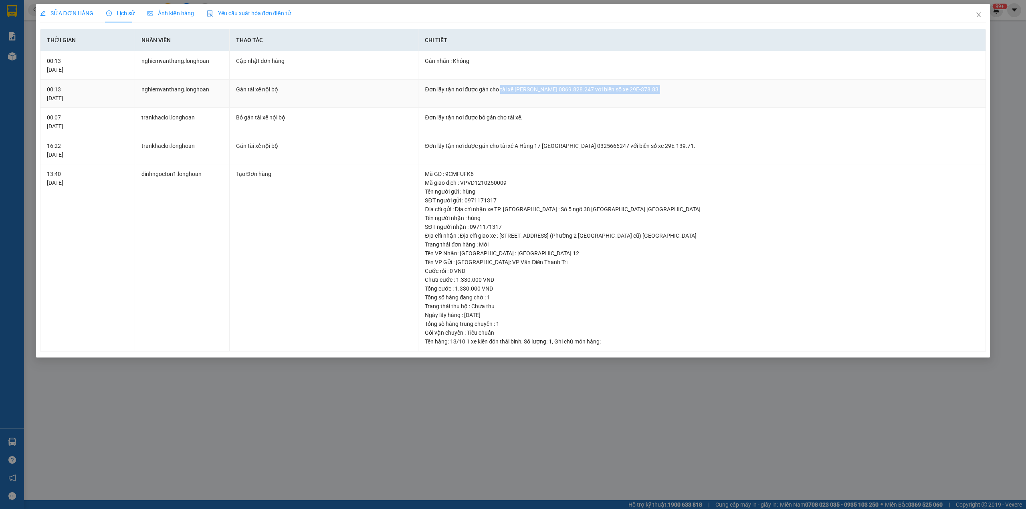
drag, startPoint x: 499, startPoint y: 89, endPoint x: 710, endPoint y: 88, distance: 210.8
click at [710, 88] on div "Đơn lấy tận nơi được gán cho tài xế [PERSON_NAME] 0869.828.247 với biển số xe 2…" at bounding box center [702, 89] width 554 height 9
copy div "tài xế [PERSON_NAME] 0869.828.247 với biển số xe 29E-378.83."
click at [978, 15] on icon "close" at bounding box center [978, 15] width 6 height 6
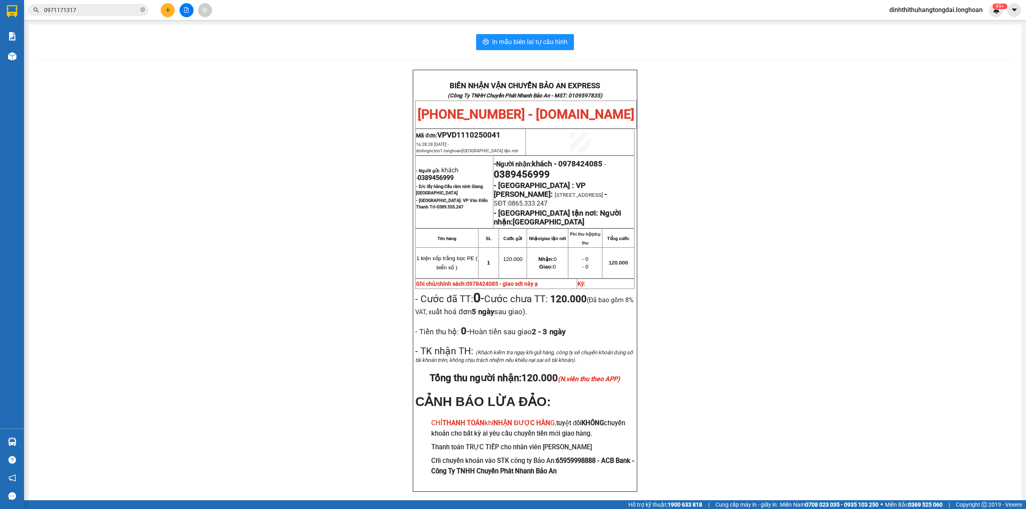
click at [83, 11] on input "0971171317" at bounding box center [91, 10] width 95 height 9
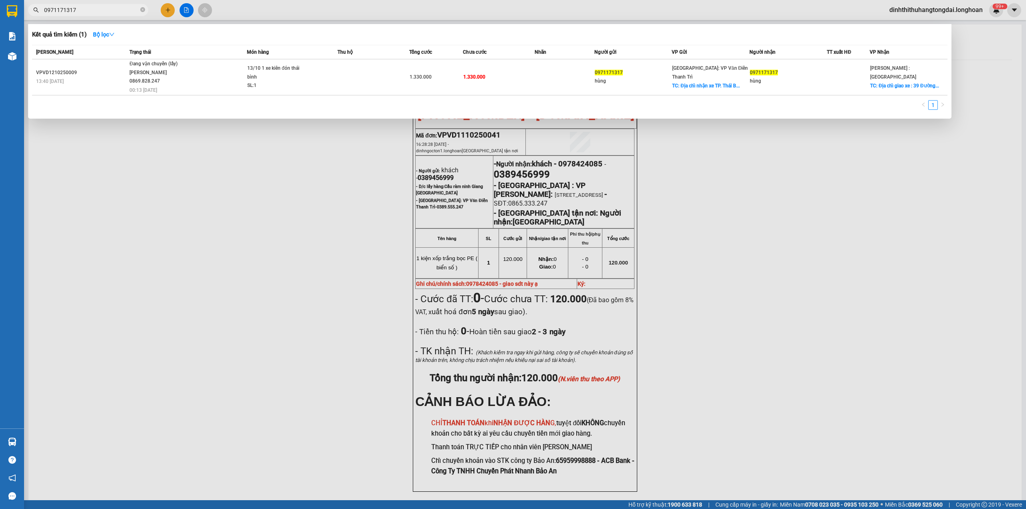
click at [83, 11] on input "0971171317" at bounding box center [91, 10] width 95 height 9
paste input "3083111"
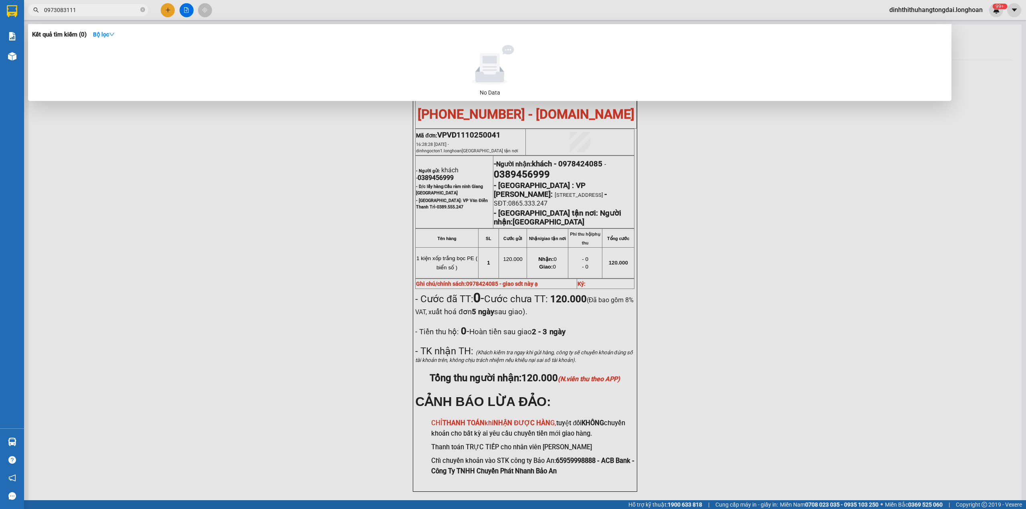
click at [91, 6] on input "0973083111" at bounding box center [91, 10] width 95 height 9
paste input "35905916"
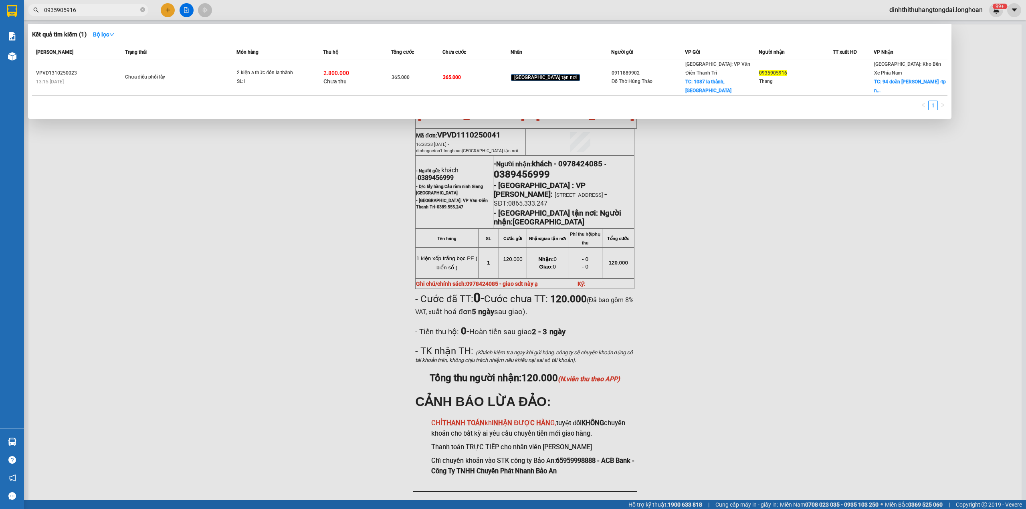
click at [83, 8] on input "0935905916" at bounding box center [91, 10] width 95 height 9
paste input "01910219"
type input "0901910219"
click at [177, 65] on div "Đang vận chuyển (lấy)" at bounding box center [155, 64] width 60 height 9
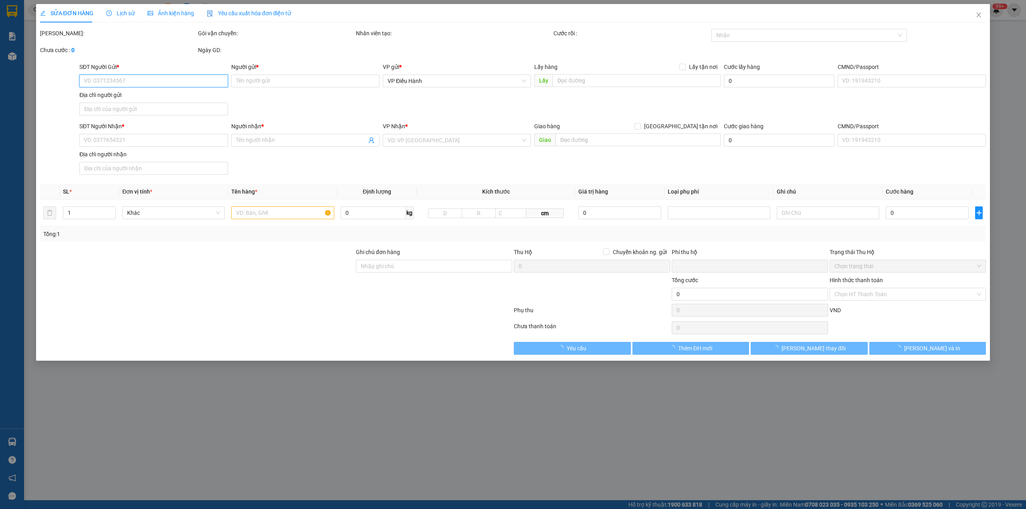
type input "0901910219"
type input "duyên"
checkbox input "true"
type input "179/7/27 đường [PERSON_NAME], thủ dầu một, [GEOGRAPHIC_DATA]"
type input "0983914495"
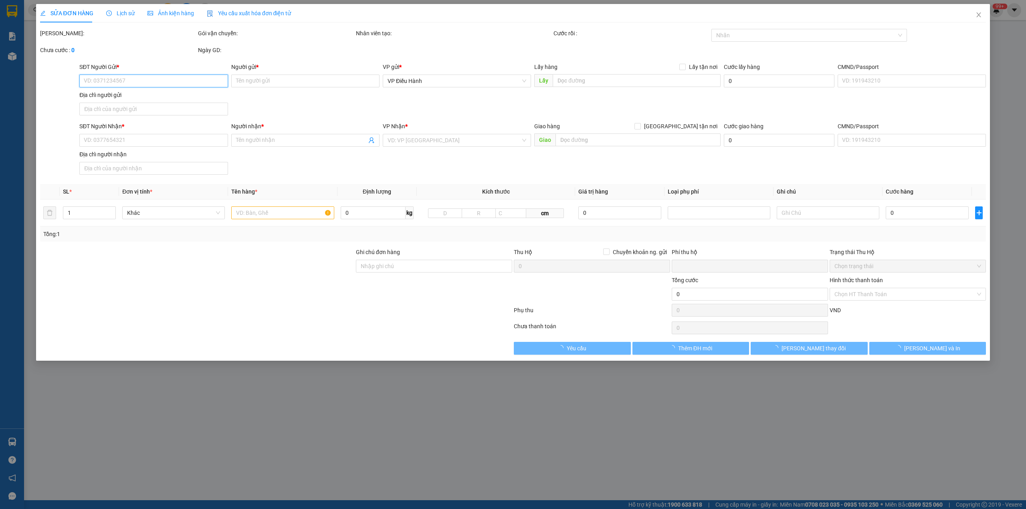
type input "Hà"
type input "0"
type input "830.000"
